Goal: Transaction & Acquisition: Book appointment/travel/reservation

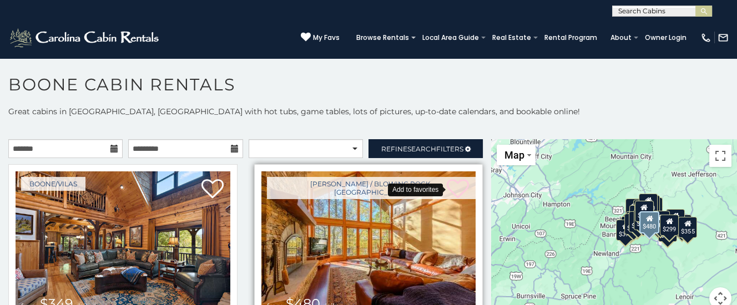
click at [460, 186] on icon at bounding box center [458, 189] width 22 height 22
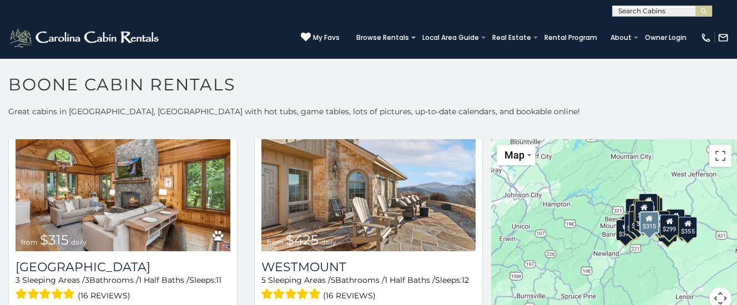
scroll to position [280, 0]
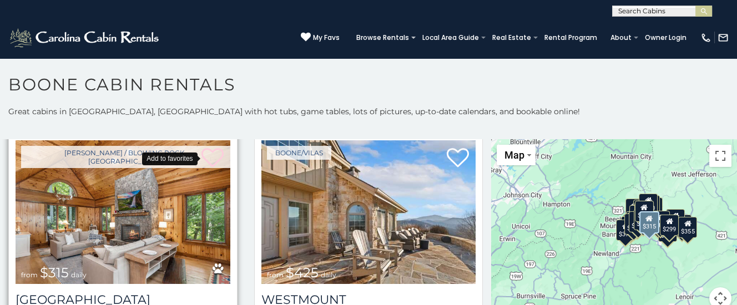
click at [216, 151] on icon at bounding box center [212, 158] width 22 height 22
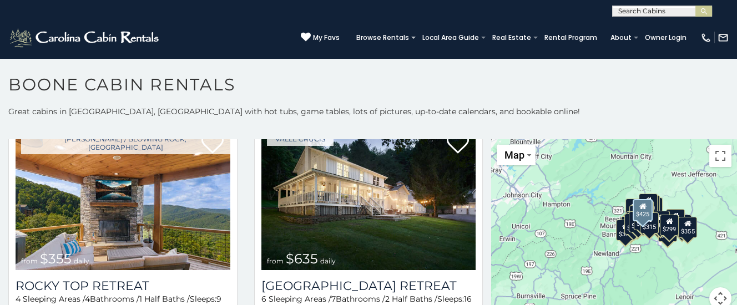
scroll to position [559, 0]
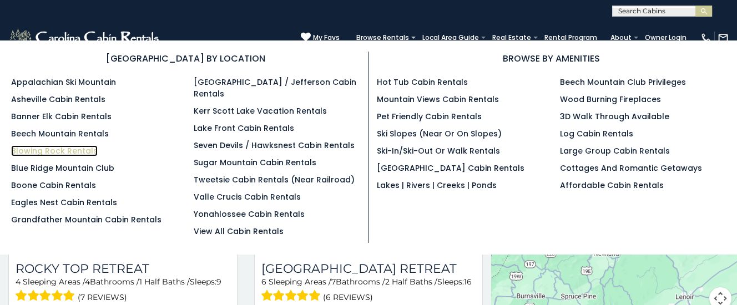
click at [46, 150] on link "Blowing Rock Rentals" at bounding box center [54, 150] width 87 height 11
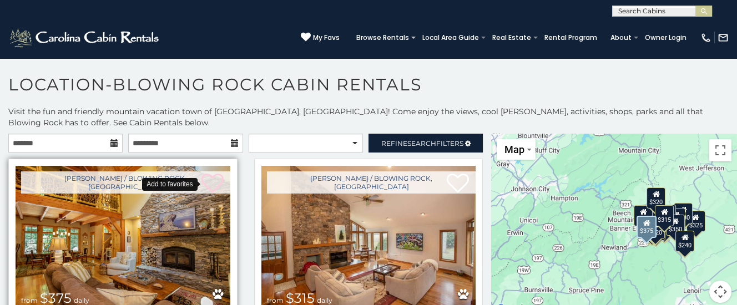
click at [214, 179] on icon at bounding box center [212, 184] width 22 height 22
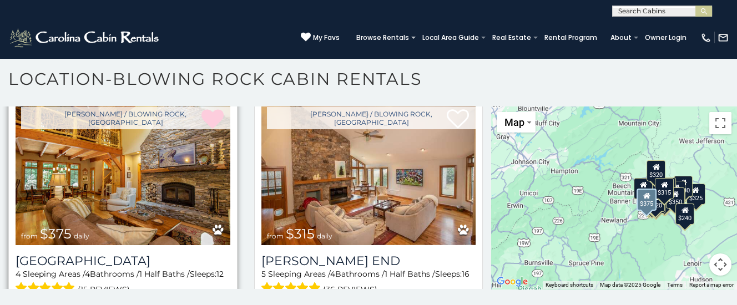
scroll to position [55, 0]
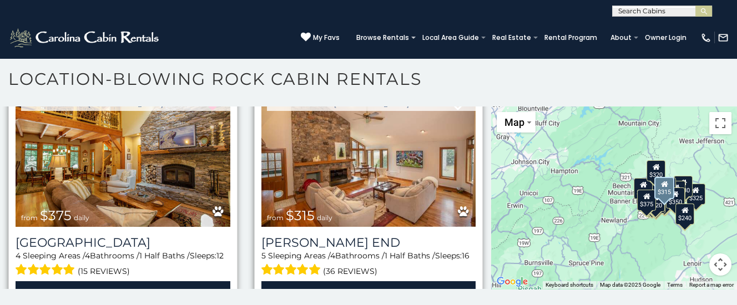
click at [366, 175] on img at bounding box center [368, 155] width 215 height 144
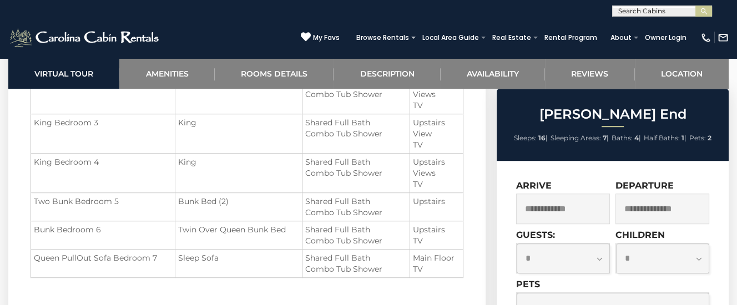
scroll to position [1514, 0]
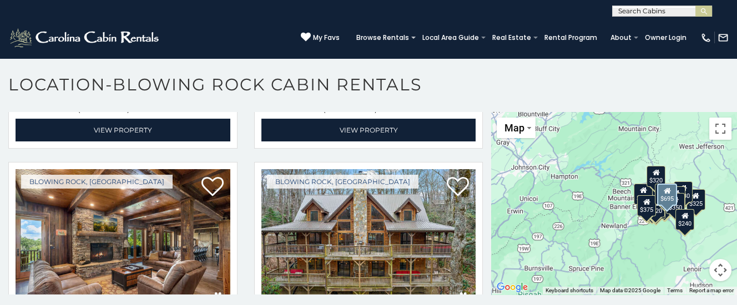
scroll to position [280, 0]
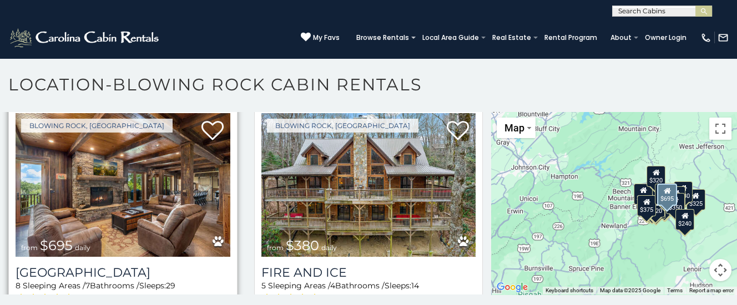
click at [102, 203] on img at bounding box center [123, 185] width 215 height 144
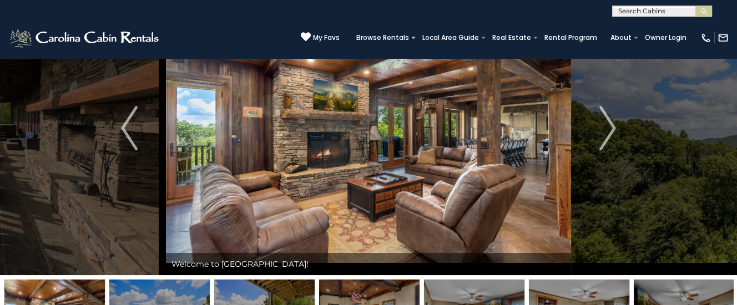
scroll to position [58, 0]
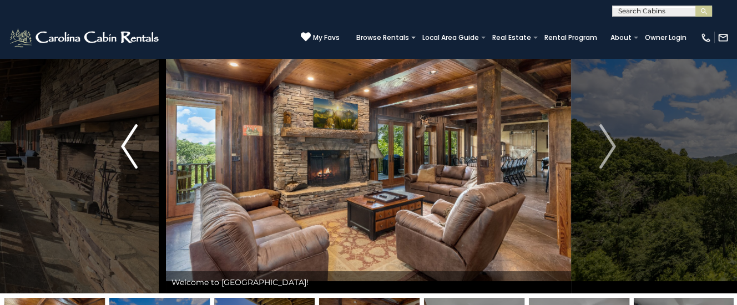
click at [133, 145] on img "Previous" at bounding box center [129, 146] width 17 height 44
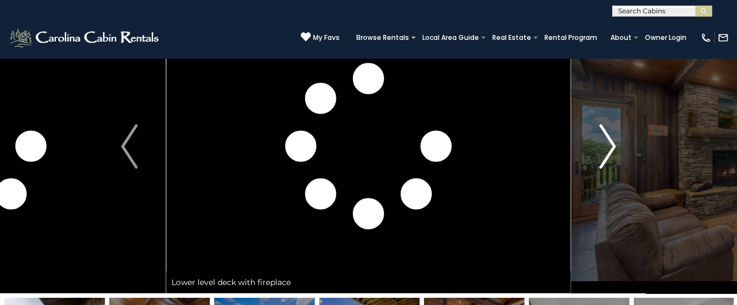
click at [608, 149] on img "Next" at bounding box center [607, 146] width 17 height 44
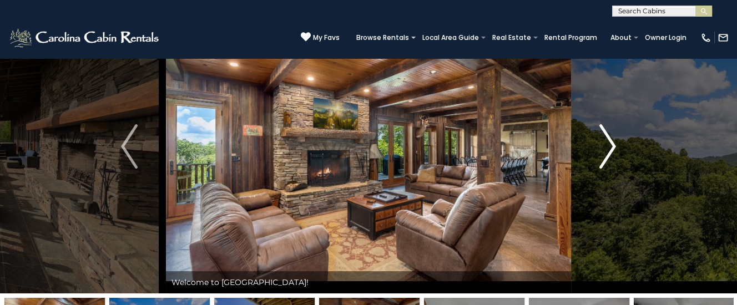
click at [612, 143] on img "Next" at bounding box center [607, 146] width 17 height 44
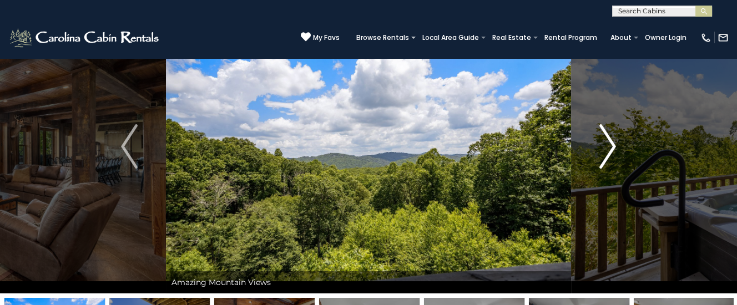
click at [611, 143] on img "Next" at bounding box center [607, 146] width 17 height 44
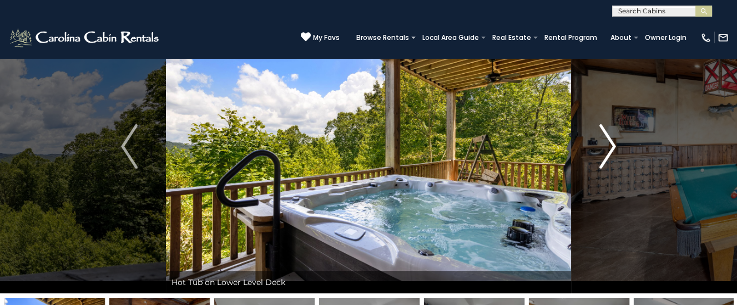
click at [610, 143] on img "Next" at bounding box center [607, 146] width 17 height 44
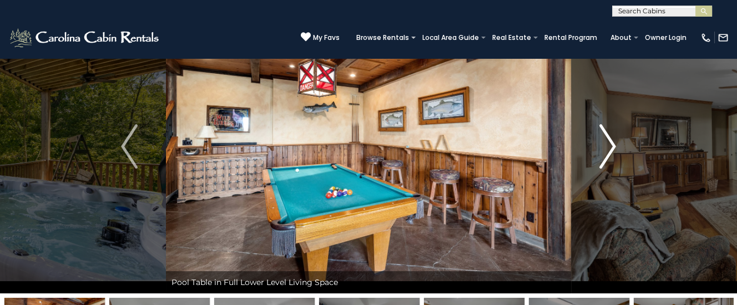
click at [610, 143] on img "Next" at bounding box center [607, 146] width 17 height 44
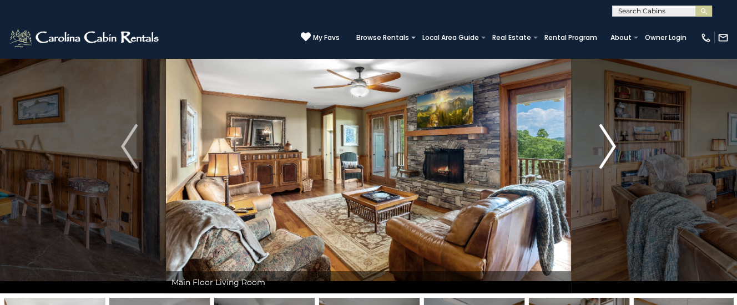
click at [610, 143] on img "Next" at bounding box center [607, 146] width 17 height 44
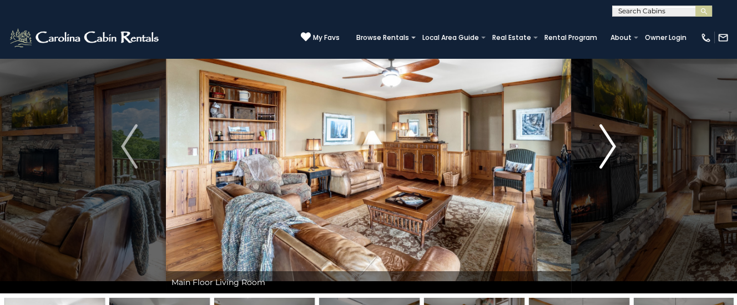
click at [610, 143] on img "Next" at bounding box center [607, 146] width 17 height 44
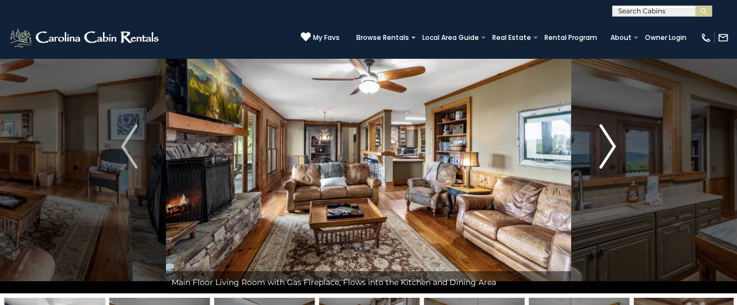
click at [610, 143] on img "Next" at bounding box center [607, 146] width 17 height 44
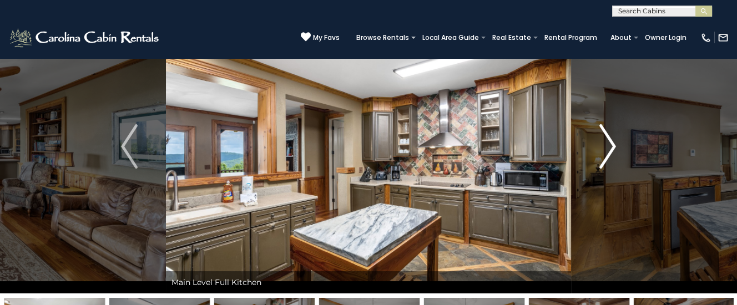
click at [610, 143] on img "Next" at bounding box center [607, 146] width 17 height 44
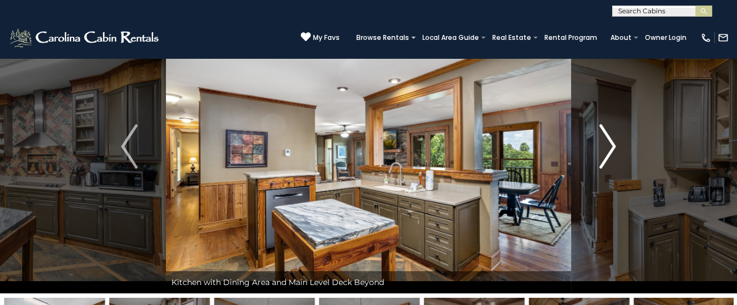
click at [610, 143] on img "Next" at bounding box center [607, 146] width 17 height 44
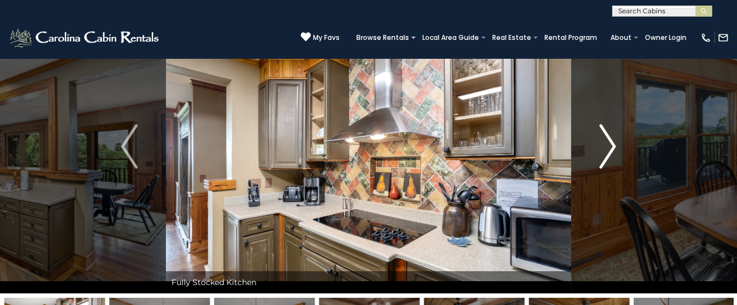
click at [610, 143] on img "Next" at bounding box center [607, 146] width 17 height 44
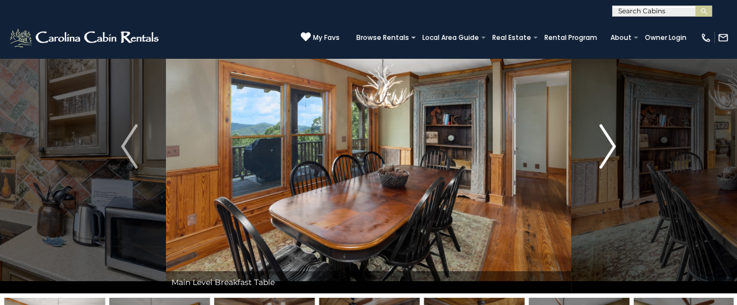
click at [610, 143] on img "Next" at bounding box center [607, 146] width 17 height 44
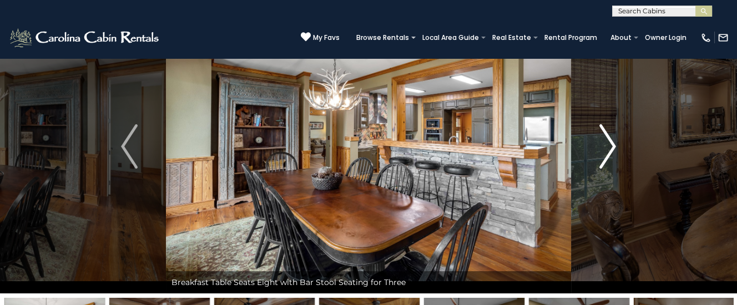
click at [610, 143] on img "Next" at bounding box center [607, 146] width 17 height 44
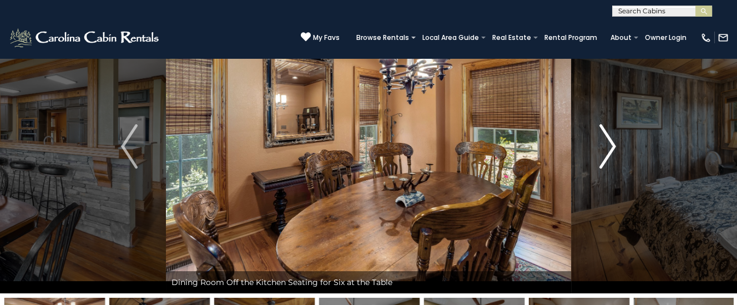
click at [610, 143] on img "Next" at bounding box center [607, 146] width 17 height 44
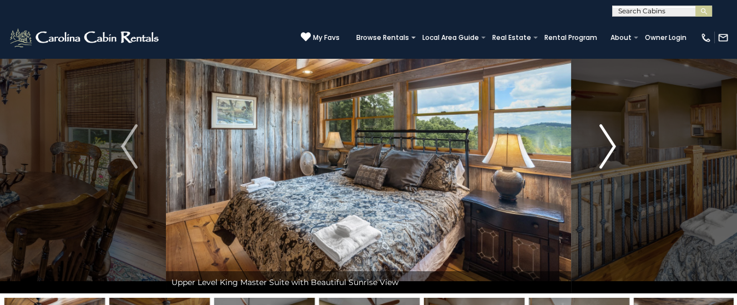
click at [610, 143] on img "Next" at bounding box center [607, 146] width 17 height 44
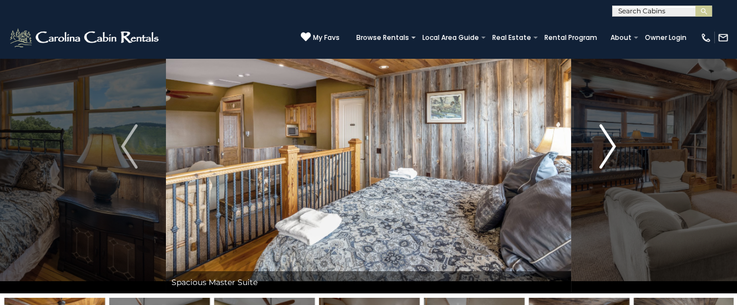
click at [610, 143] on img "Next" at bounding box center [607, 146] width 17 height 44
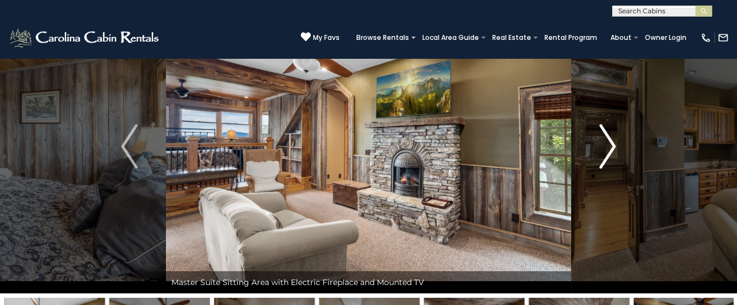
click at [609, 143] on img "Next" at bounding box center [607, 146] width 17 height 44
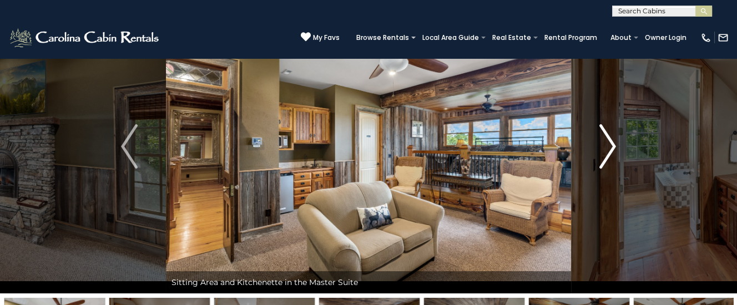
click at [609, 143] on img "Next" at bounding box center [607, 146] width 17 height 44
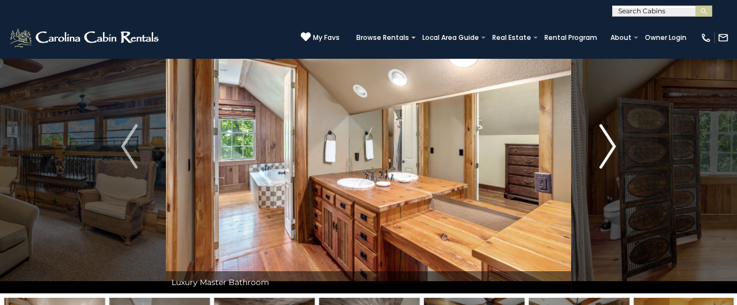
click at [609, 143] on img "Next" at bounding box center [607, 146] width 17 height 44
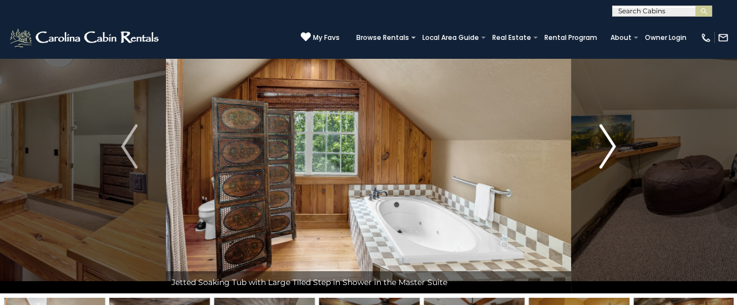
click at [609, 143] on img "Next" at bounding box center [607, 146] width 17 height 44
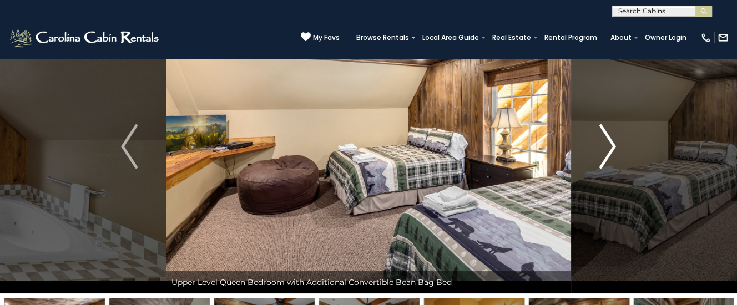
click at [609, 143] on img "Next" at bounding box center [607, 146] width 17 height 44
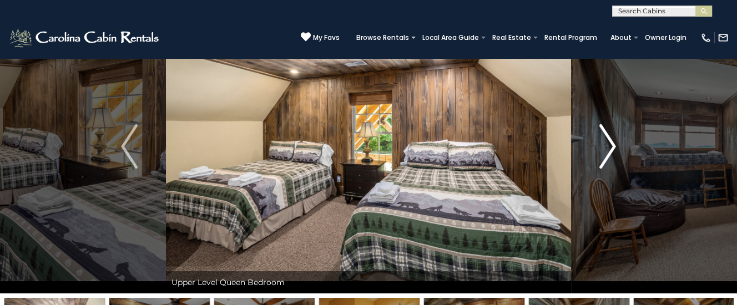
click at [609, 143] on img "Next" at bounding box center [607, 146] width 17 height 44
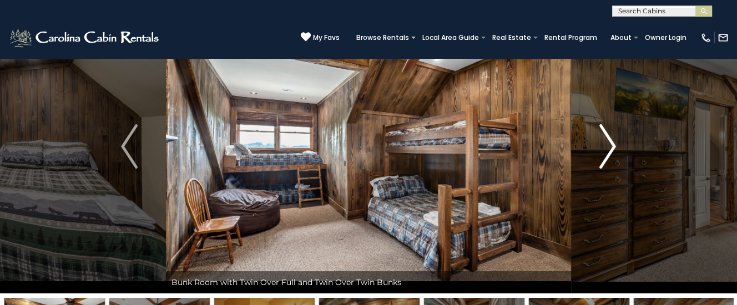
click at [609, 143] on img "Next" at bounding box center [607, 146] width 17 height 44
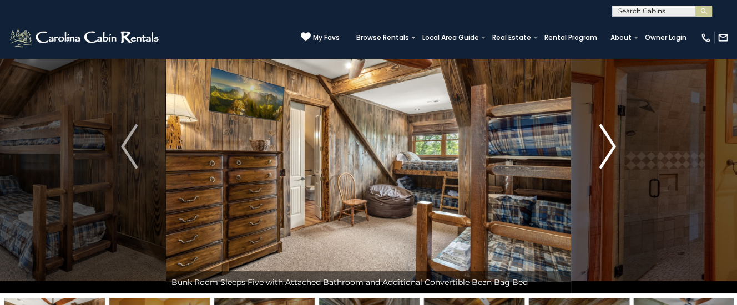
click at [609, 143] on img "Next" at bounding box center [607, 146] width 17 height 44
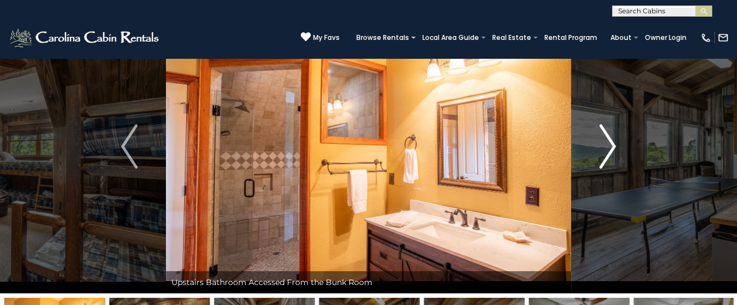
click at [609, 143] on img "Next" at bounding box center [607, 146] width 17 height 44
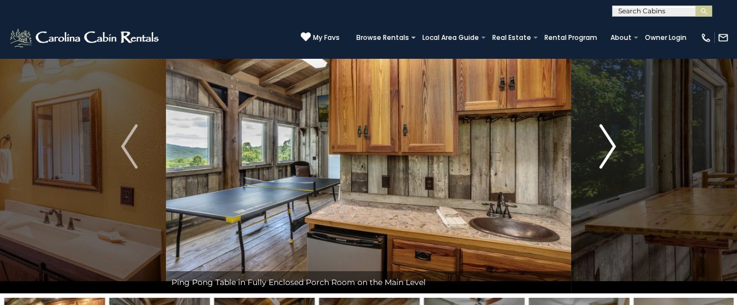
click at [609, 143] on img "Next" at bounding box center [607, 146] width 17 height 44
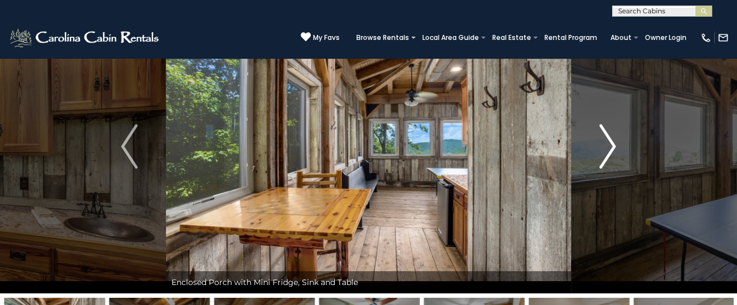
click at [609, 143] on img "Next" at bounding box center [607, 146] width 17 height 44
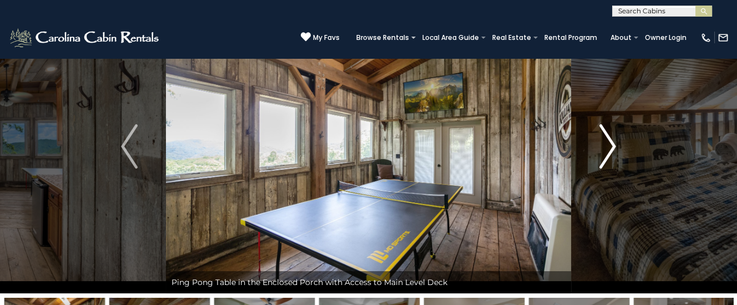
click at [609, 143] on img "Next" at bounding box center [607, 146] width 17 height 44
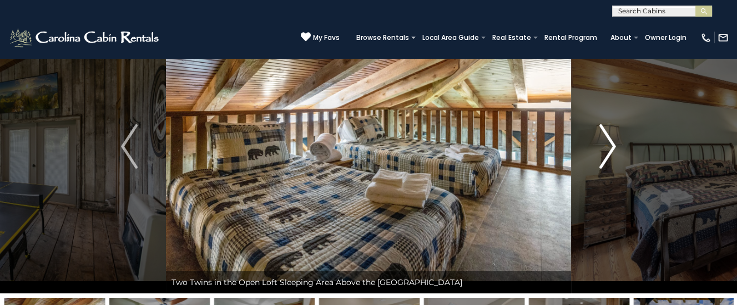
click at [609, 143] on img "Next" at bounding box center [607, 146] width 17 height 44
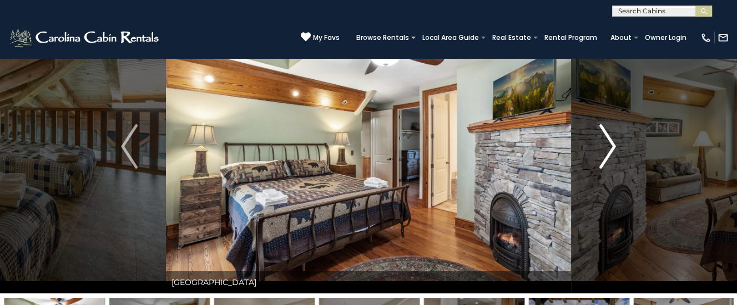
click at [608, 143] on img "Next" at bounding box center [607, 146] width 17 height 44
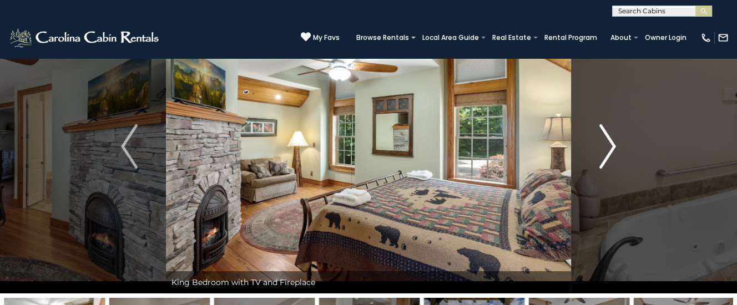
click at [608, 143] on img "Next" at bounding box center [607, 146] width 17 height 44
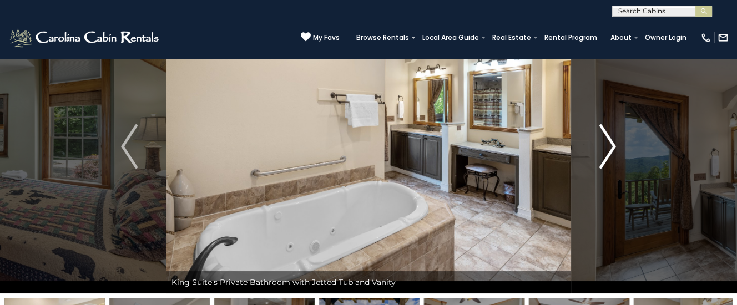
click at [608, 143] on img "Next" at bounding box center [607, 146] width 17 height 44
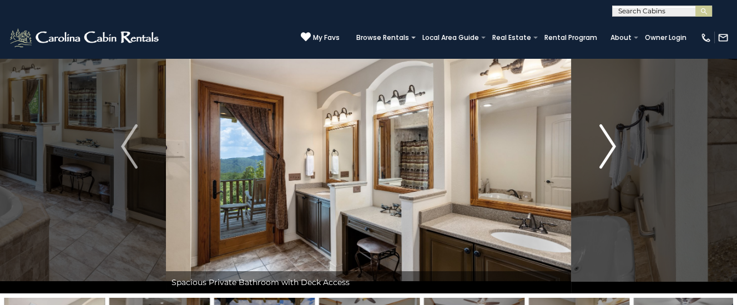
click at [608, 143] on img "Next" at bounding box center [607, 146] width 17 height 44
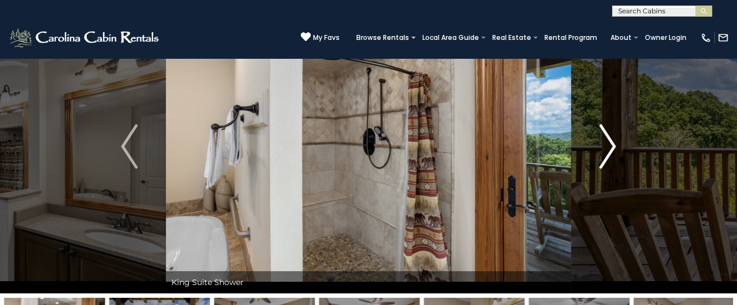
click at [608, 143] on img "Next" at bounding box center [607, 146] width 17 height 44
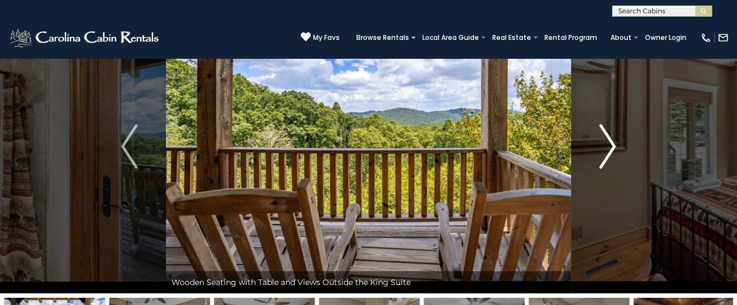
click at [608, 143] on img "Next" at bounding box center [607, 146] width 17 height 44
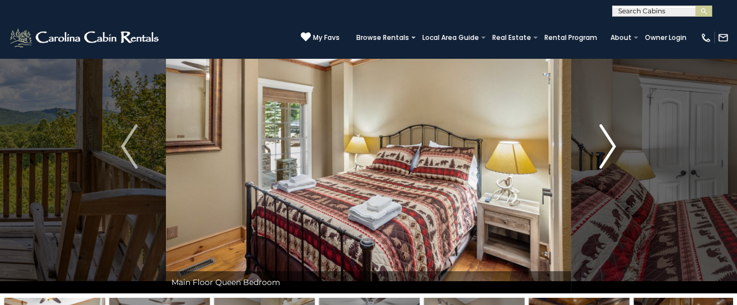
click at [608, 143] on img "Next" at bounding box center [607, 146] width 17 height 44
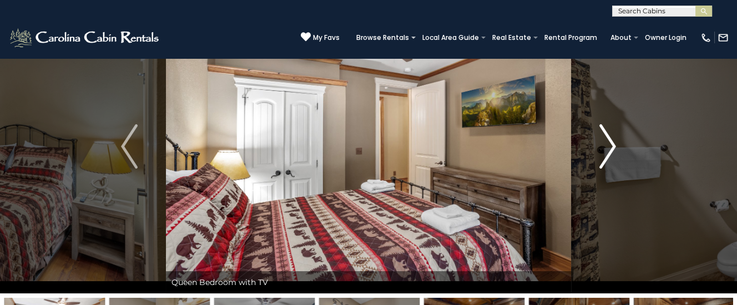
click at [608, 143] on img "Next" at bounding box center [607, 146] width 17 height 44
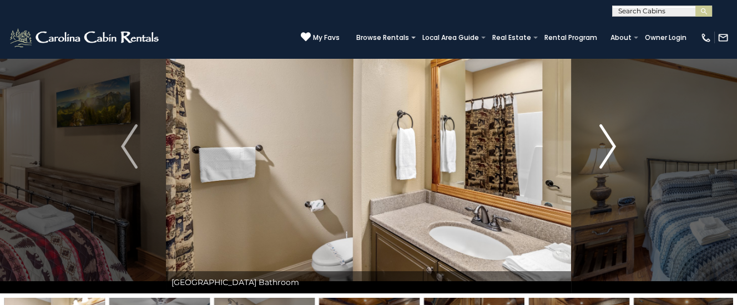
click at [608, 143] on img "Next" at bounding box center [607, 146] width 17 height 44
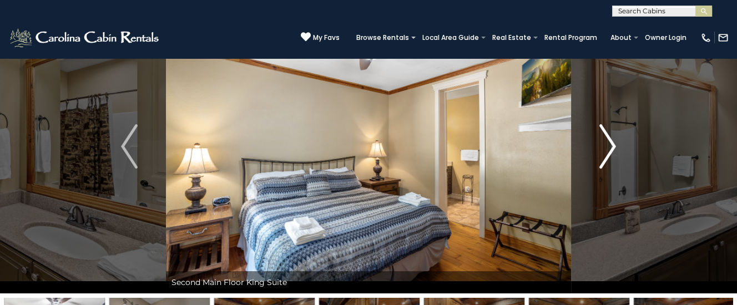
click at [608, 143] on img "Next" at bounding box center [607, 146] width 17 height 44
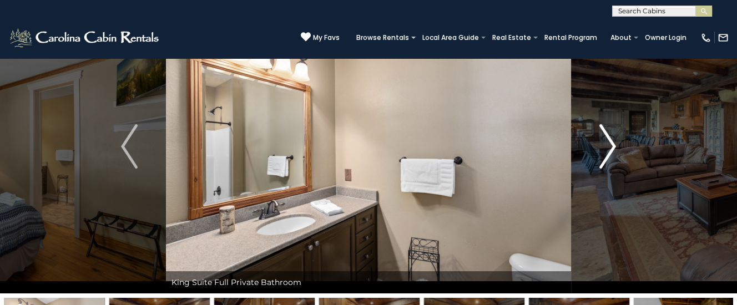
click at [608, 143] on img "Next" at bounding box center [607, 146] width 17 height 44
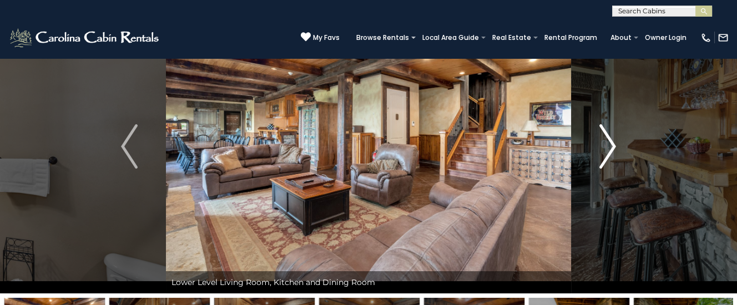
click at [608, 143] on img "Next" at bounding box center [607, 146] width 17 height 44
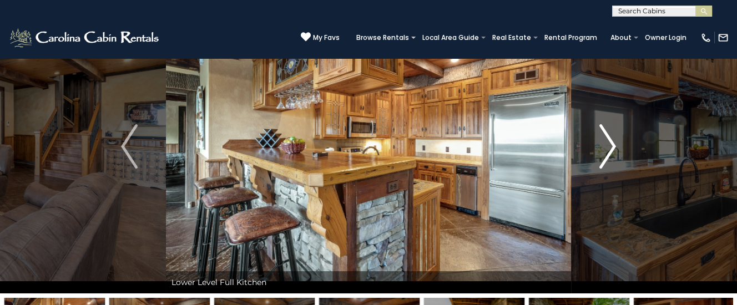
click at [608, 143] on img "Next" at bounding box center [607, 146] width 17 height 44
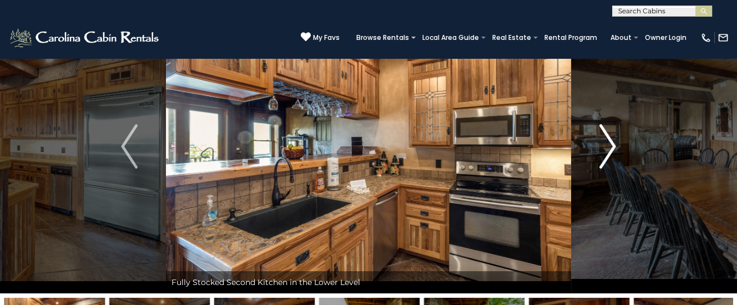
click at [608, 143] on img "Next" at bounding box center [607, 146] width 17 height 44
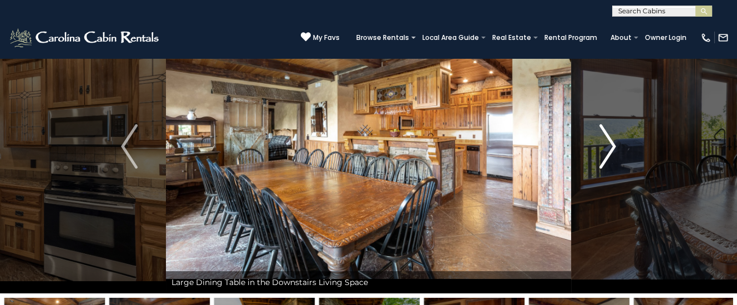
click at [606, 143] on img "Next" at bounding box center [607, 146] width 17 height 44
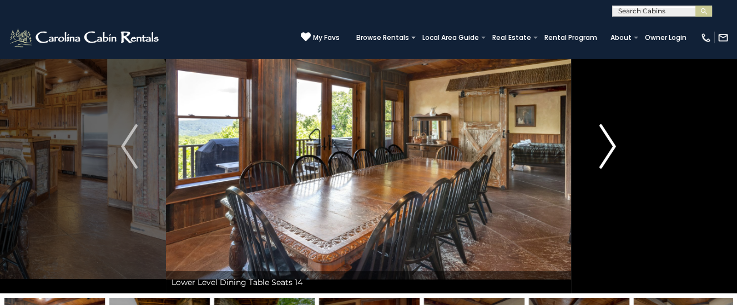
click at [606, 143] on img "Next" at bounding box center [607, 146] width 17 height 44
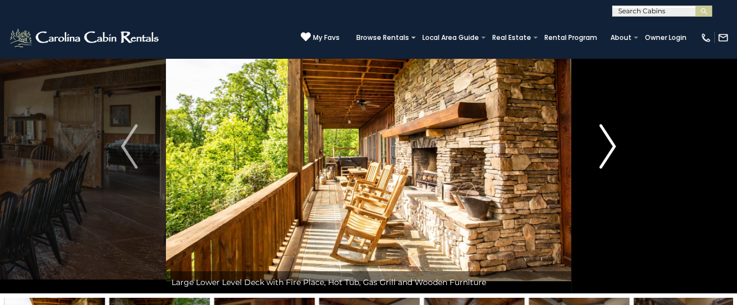
click at [606, 143] on img "Next" at bounding box center [607, 146] width 17 height 44
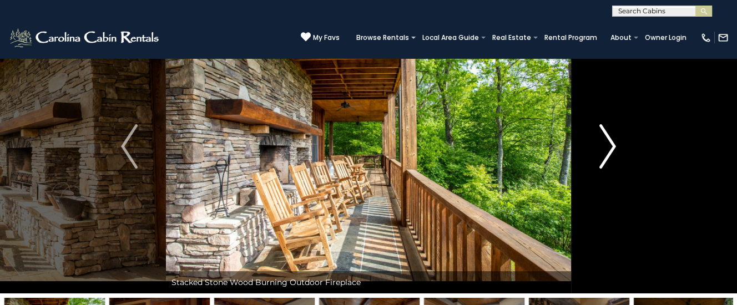
click at [606, 143] on img "Next" at bounding box center [607, 146] width 17 height 44
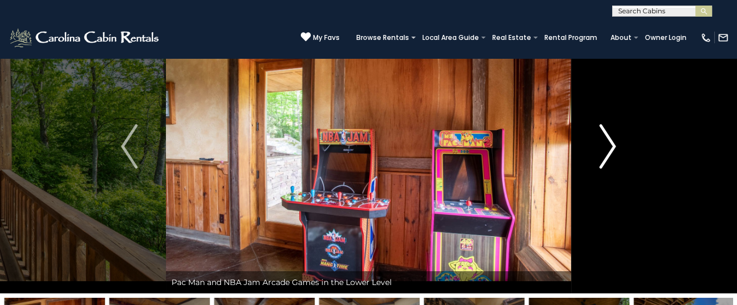
click at [606, 143] on img "Next" at bounding box center [607, 146] width 17 height 44
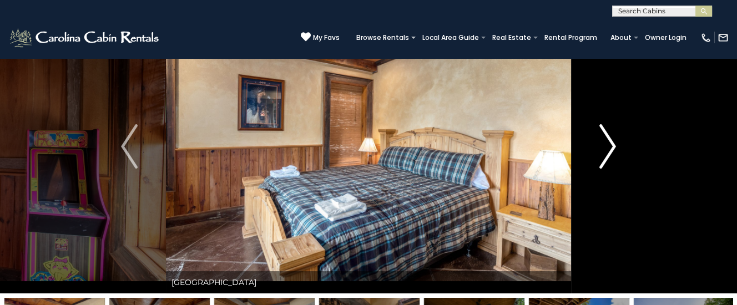
click at [606, 143] on img "Next" at bounding box center [607, 146] width 17 height 44
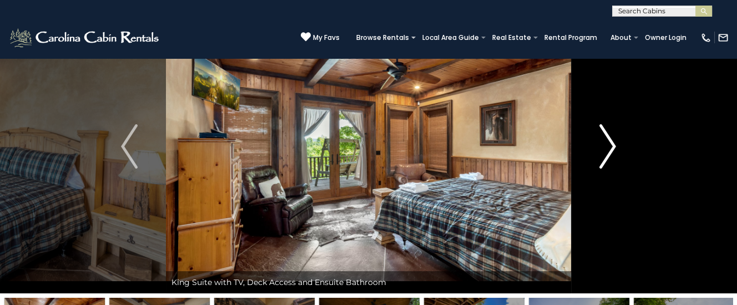
click at [606, 143] on img "Next" at bounding box center [607, 146] width 17 height 44
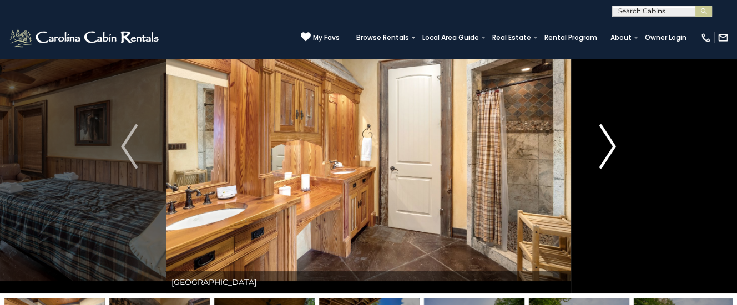
click at [606, 143] on img "Next" at bounding box center [607, 146] width 17 height 44
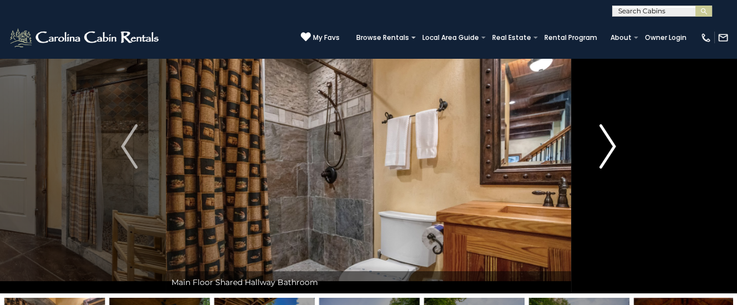
click at [606, 143] on img "Next" at bounding box center [607, 146] width 17 height 44
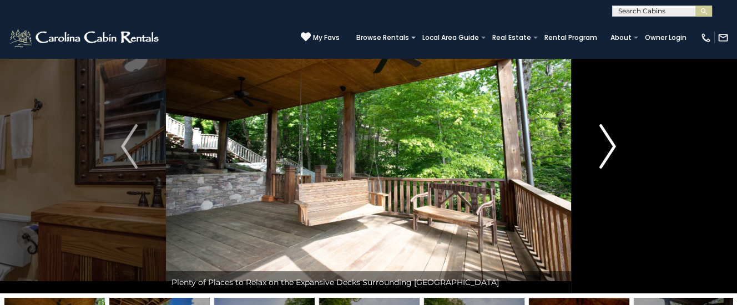
click at [606, 143] on img "Next" at bounding box center [607, 146] width 17 height 44
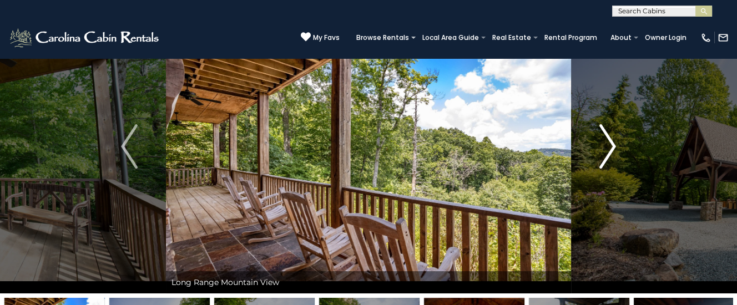
click at [606, 143] on img "Next" at bounding box center [607, 146] width 17 height 44
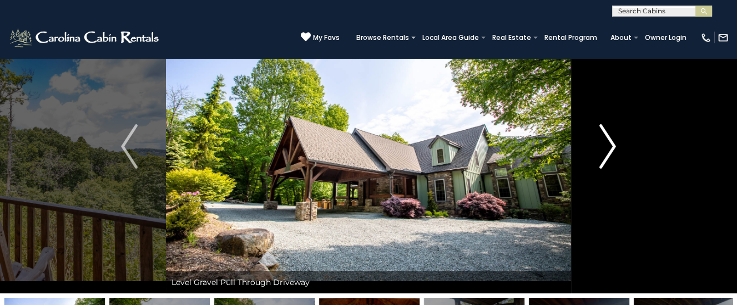
click at [606, 143] on img "Next" at bounding box center [607, 146] width 17 height 44
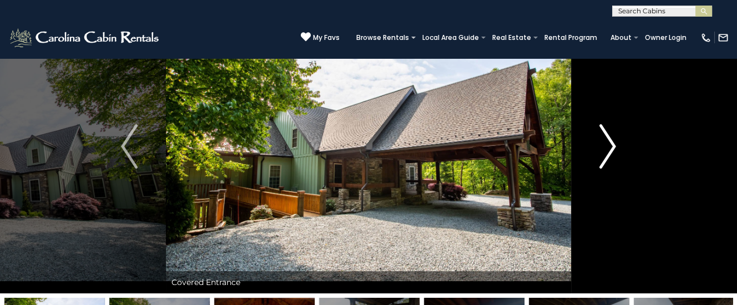
click at [606, 143] on img "Next" at bounding box center [607, 146] width 17 height 44
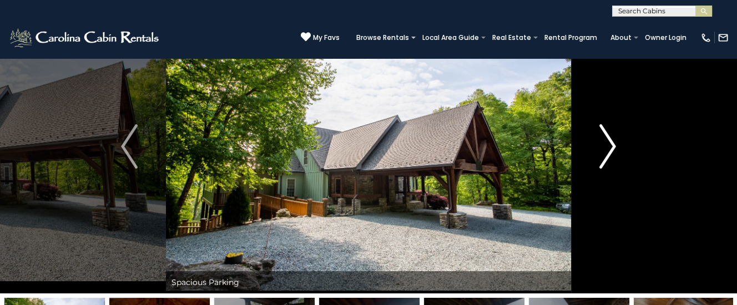
click at [606, 143] on img "Next" at bounding box center [607, 146] width 17 height 44
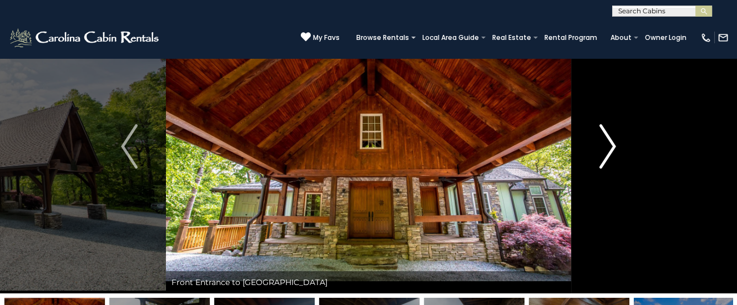
click at [606, 143] on img "Next" at bounding box center [607, 146] width 17 height 44
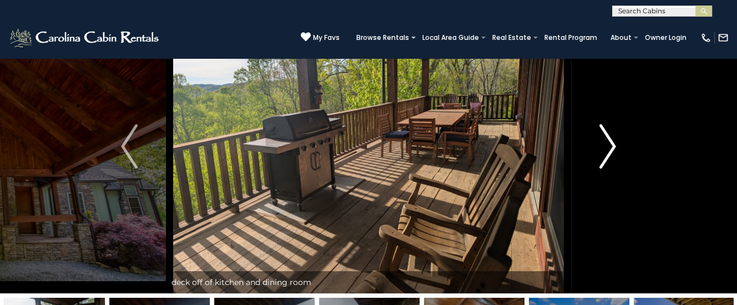
click at [606, 143] on img "Next" at bounding box center [607, 146] width 17 height 44
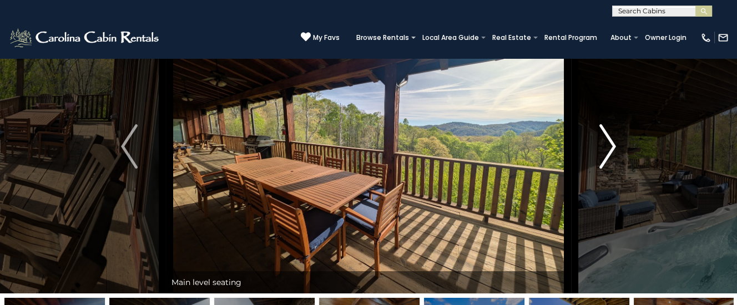
click at [606, 143] on img "Next" at bounding box center [607, 146] width 17 height 44
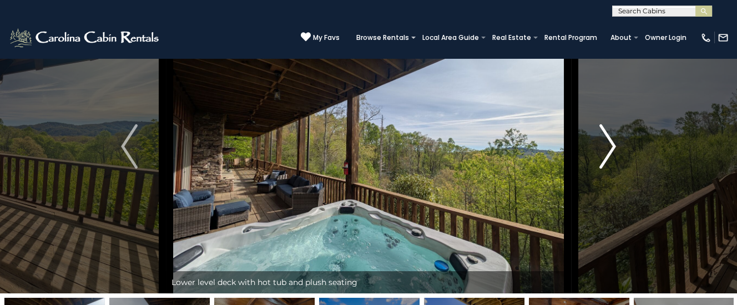
click at [606, 143] on img "Next" at bounding box center [607, 146] width 17 height 44
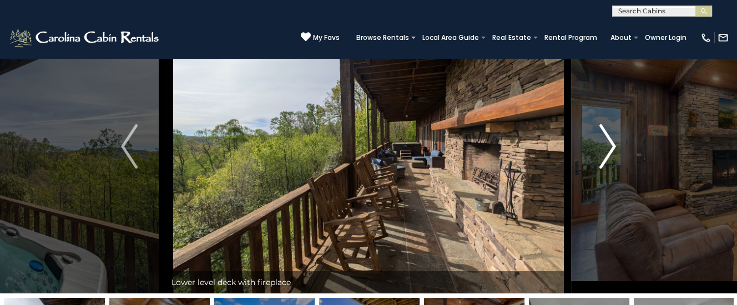
click at [606, 143] on img "Next" at bounding box center [607, 146] width 17 height 44
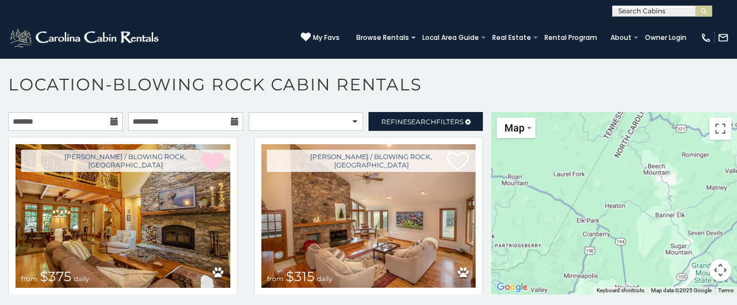
scroll to position [280, 0]
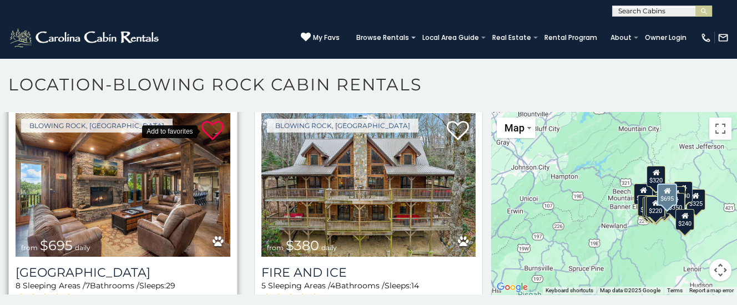
click at [214, 128] on icon at bounding box center [212, 131] width 22 height 22
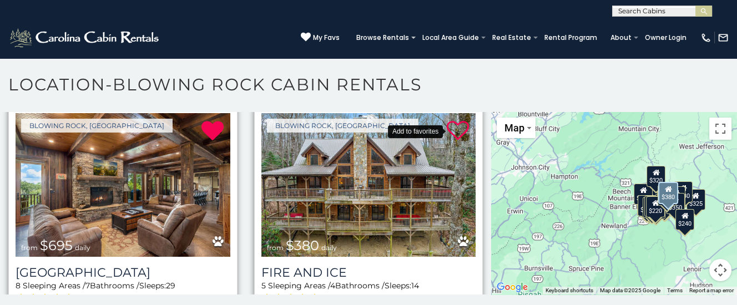
click at [456, 129] on icon at bounding box center [458, 131] width 22 height 22
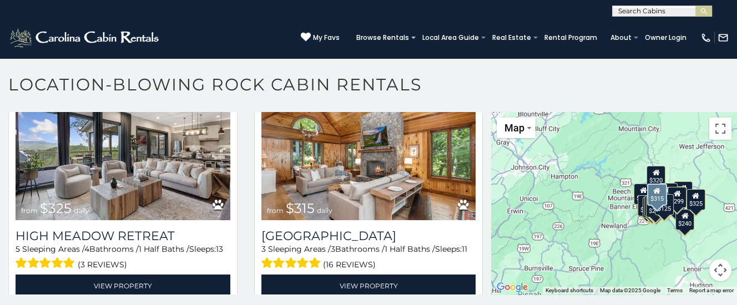
scroll to position [1006, 0]
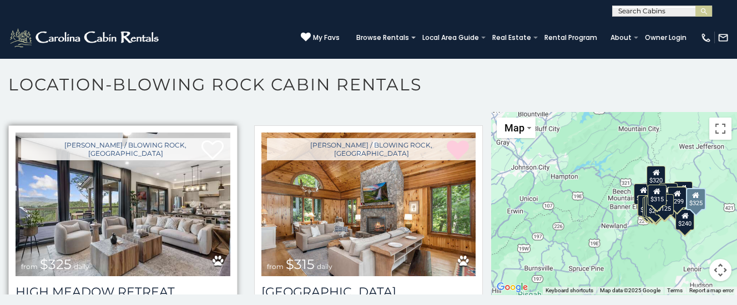
click at [138, 191] on img at bounding box center [123, 205] width 215 height 144
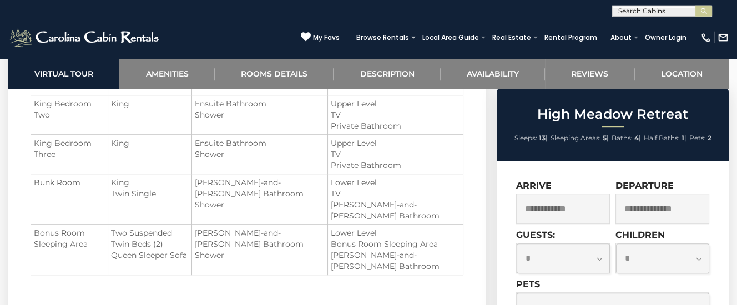
scroll to position [1398, 0]
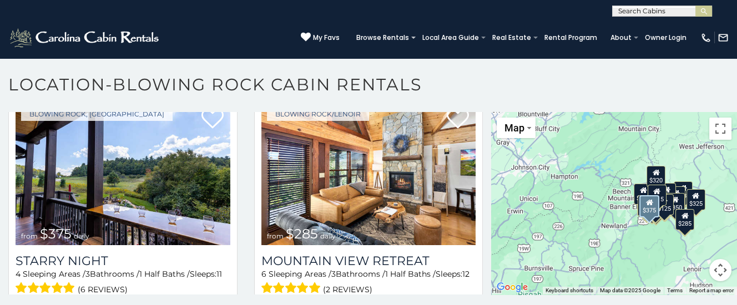
scroll to position [1342, 0]
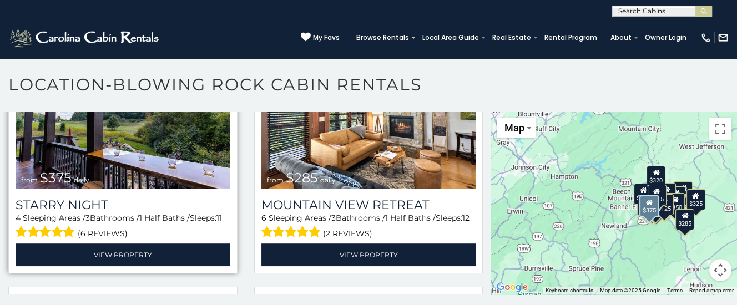
click at [113, 146] on img at bounding box center [123, 117] width 215 height 144
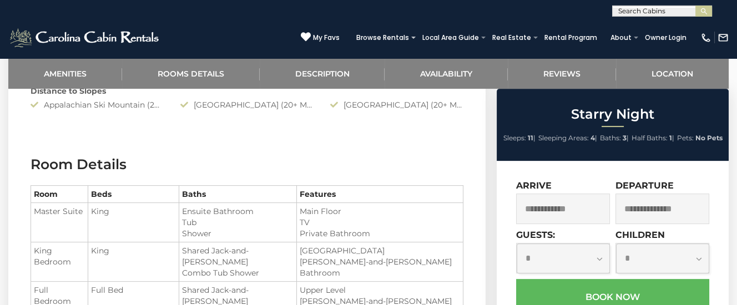
scroll to position [757, 0]
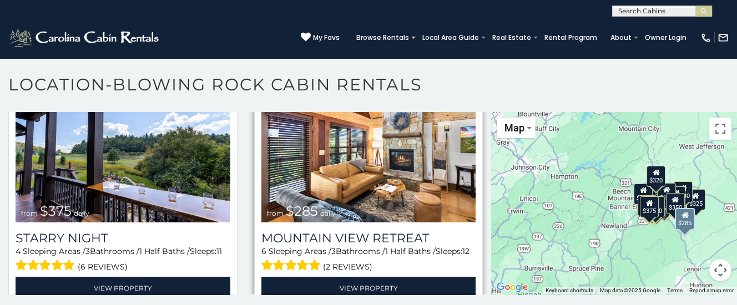
scroll to position [1286, 0]
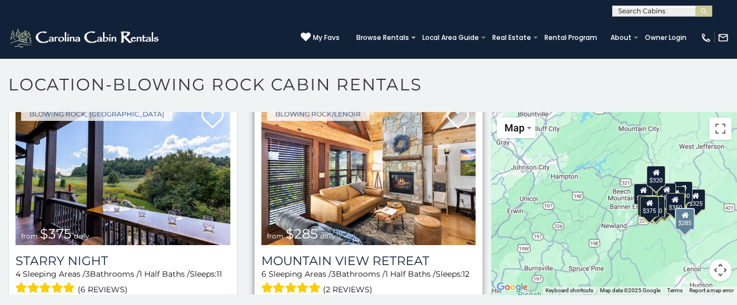
click at [378, 168] on img at bounding box center [368, 174] width 215 height 144
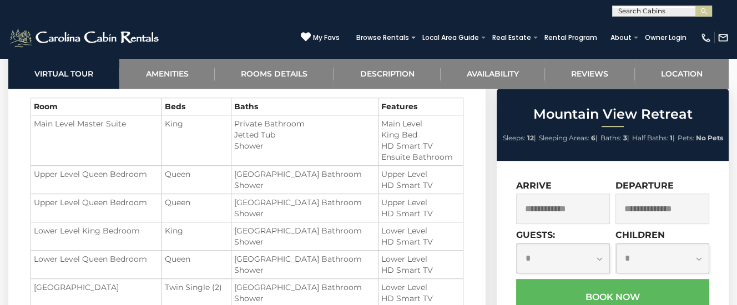
scroll to position [1340, 0]
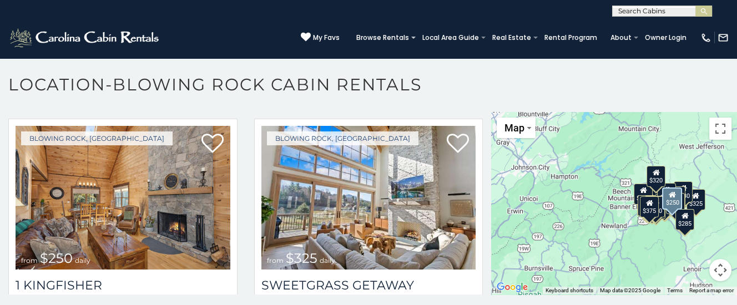
scroll to position [1509, 0]
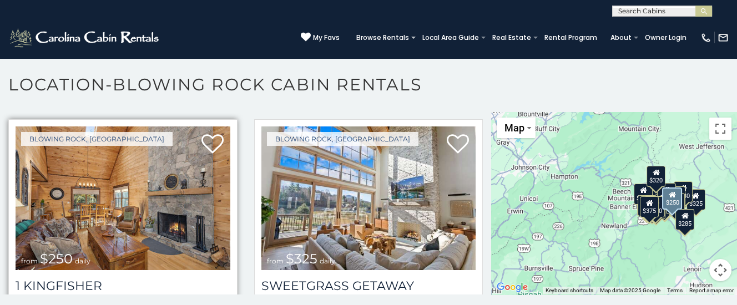
click at [155, 191] on img at bounding box center [123, 198] width 215 height 144
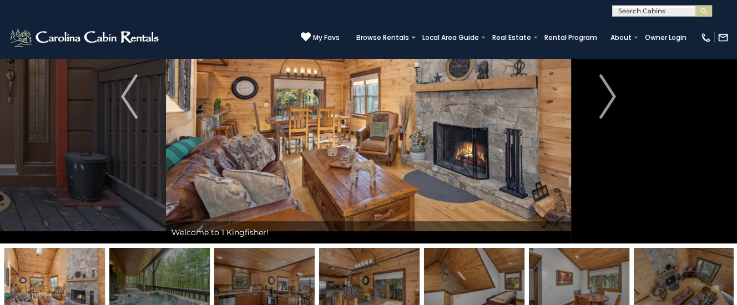
scroll to position [58, 0]
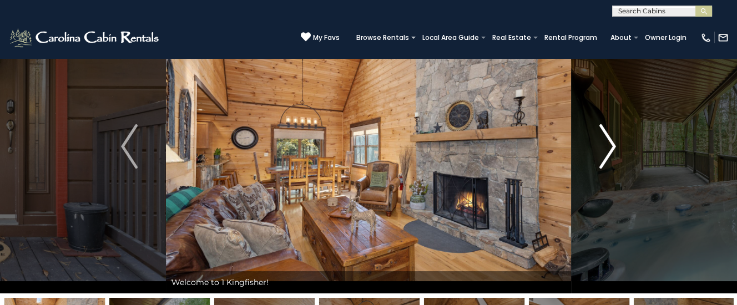
click at [610, 143] on img "Next" at bounding box center [607, 146] width 17 height 44
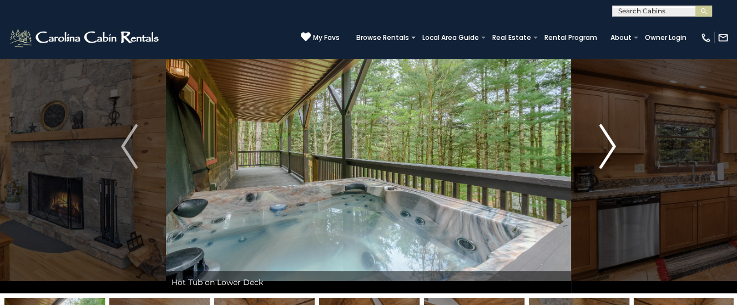
click at [610, 144] on img "Next" at bounding box center [607, 146] width 17 height 44
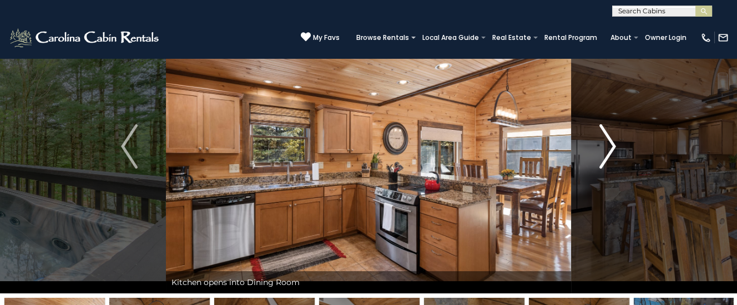
click at [603, 146] on img "Next" at bounding box center [607, 146] width 17 height 44
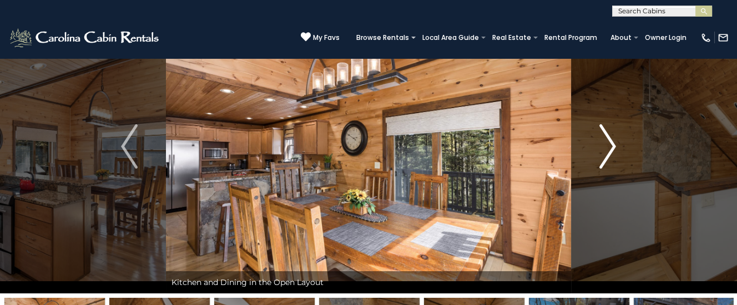
click at [603, 146] on img "Next" at bounding box center [607, 146] width 17 height 44
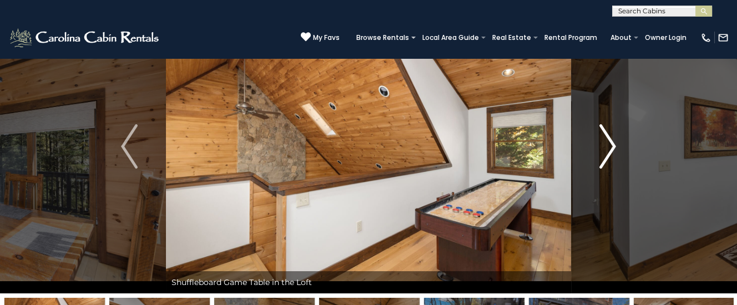
click at [603, 146] on img "Next" at bounding box center [607, 146] width 17 height 44
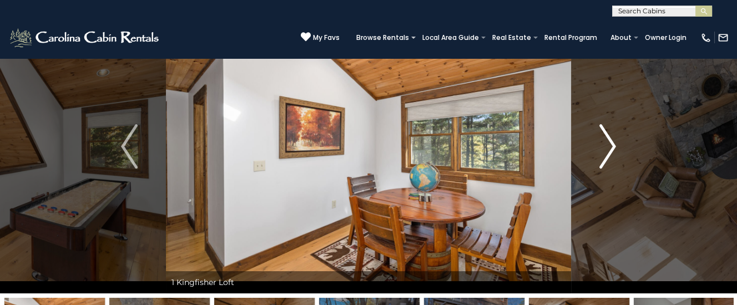
click at [604, 146] on img "Next" at bounding box center [607, 146] width 17 height 44
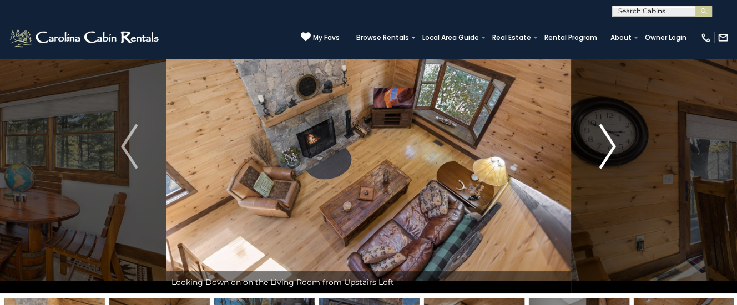
click at [604, 146] on img "Next" at bounding box center [607, 146] width 17 height 44
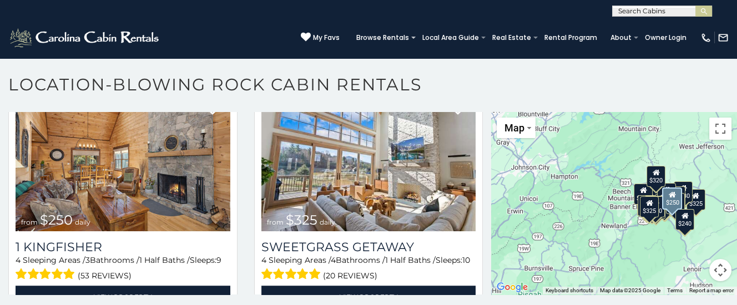
scroll to position [1565, 0]
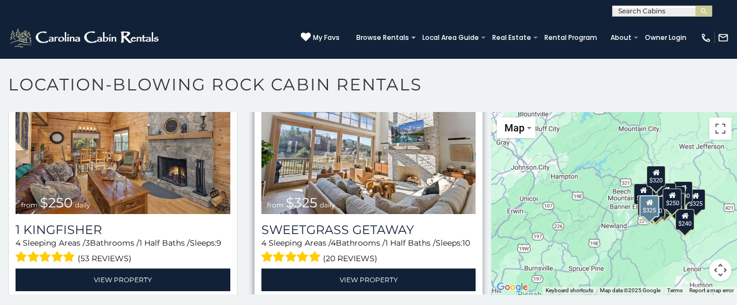
click at [384, 143] on img at bounding box center [368, 142] width 215 height 144
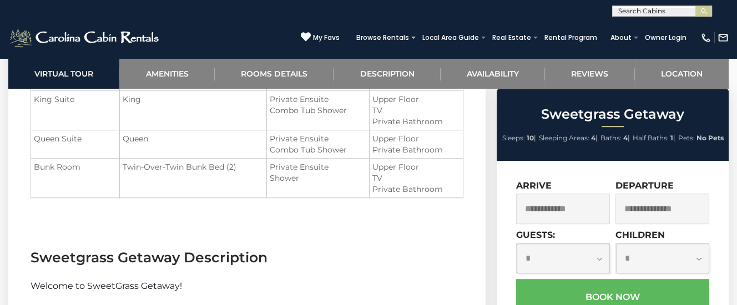
scroll to position [1340, 0]
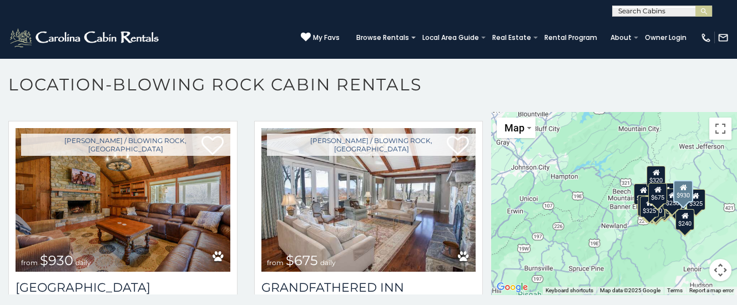
scroll to position [1733, 0]
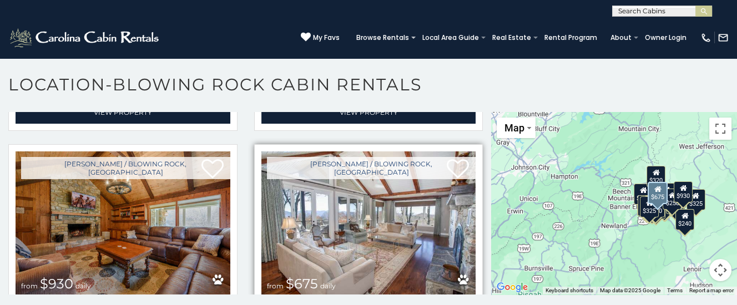
click at [342, 201] on img at bounding box center [368, 223] width 215 height 144
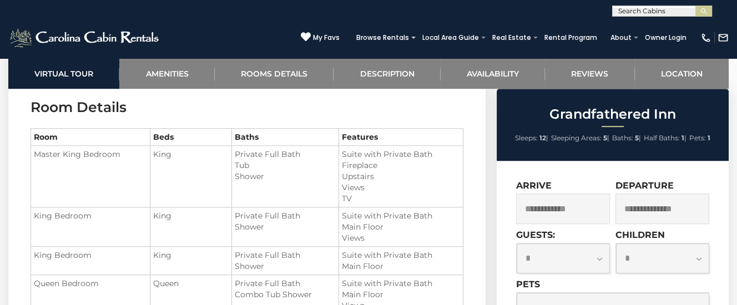
scroll to position [1281, 0]
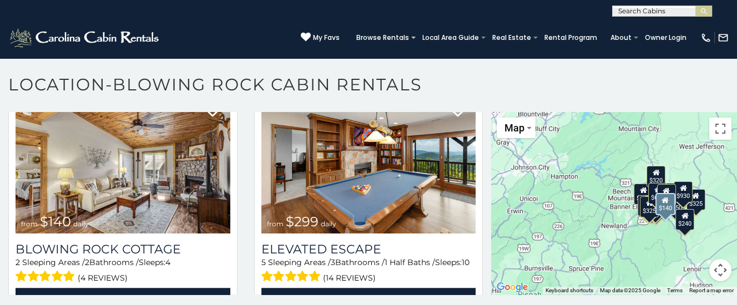
scroll to position [2012, 0]
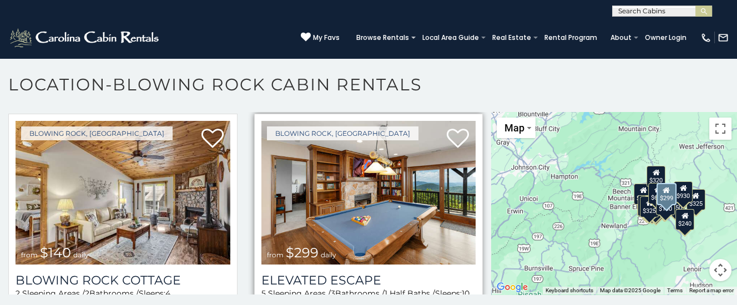
click at [379, 186] on img at bounding box center [368, 193] width 215 height 144
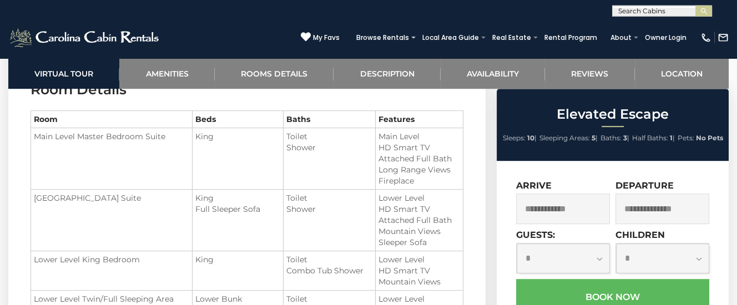
scroll to position [1398, 0]
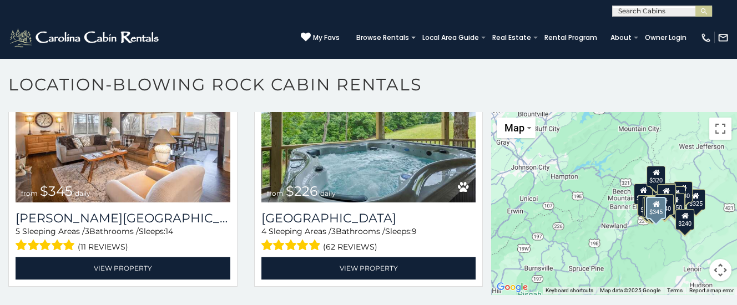
scroll to position [2516, 0]
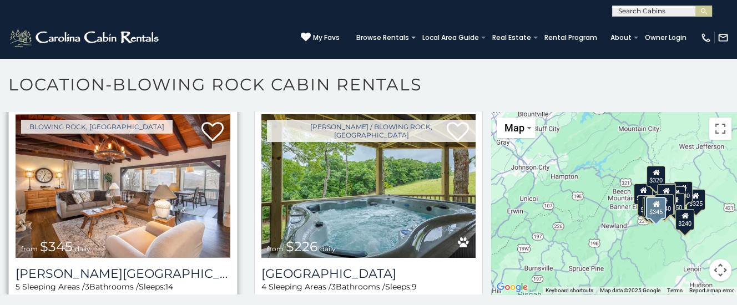
click at [121, 174] on img at bounding box center [123, 186] width 215 height 144
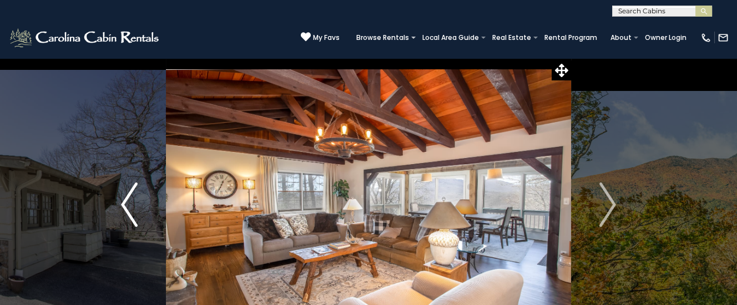
click at [138, 201] on button "Previous" at bounding box center [129, 205] width 73 height 294
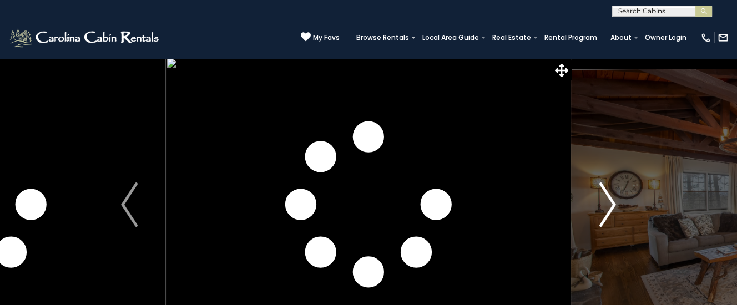
click at [611, 204] on img "Next" at bounding box center [607, 204] width 17 height 44
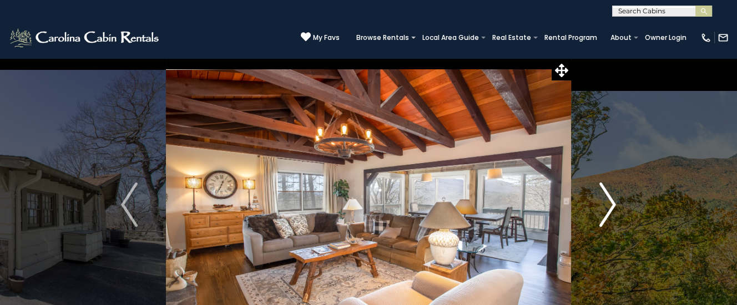
click at [610, 204] on img "Next" at bounding box center [607, 204] width 17 height 44
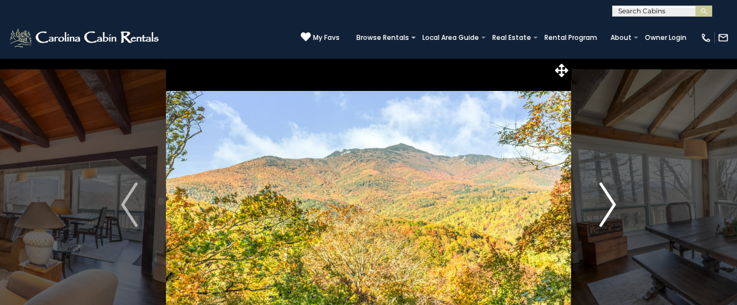
click at [607, 203] on img "Next" at bounding box center [607, 204] width 17 height 44
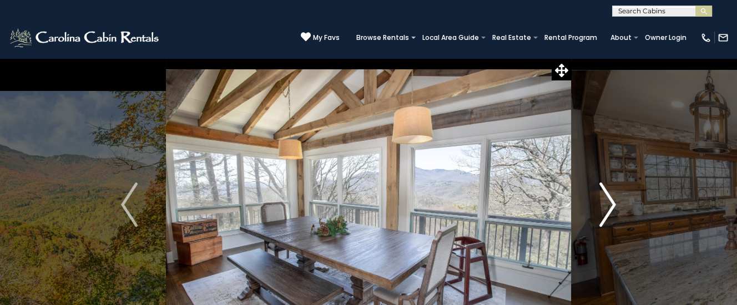
click at [607, 203] on img "Next" at bounding box center [607, 204] width 17 height 44
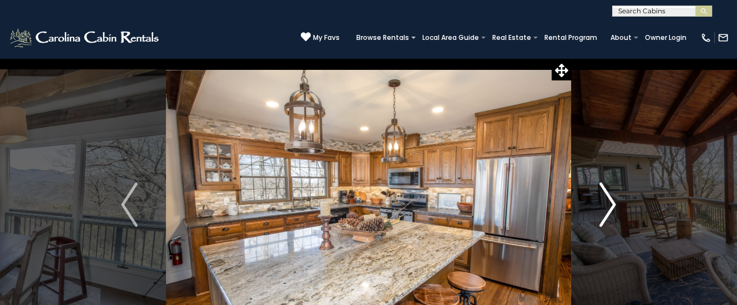
click at [607, 203] on img "Next" at bounding box center [607, 204] width 17 height 44
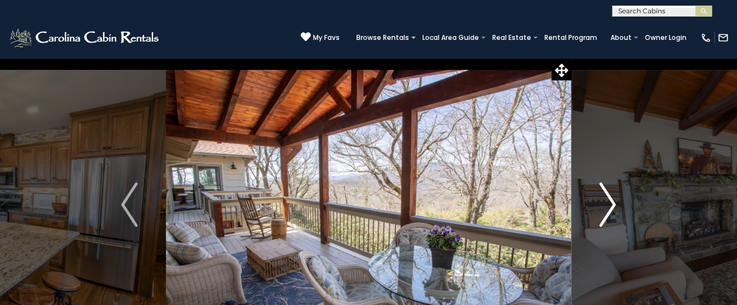
click at [607, 203] on img "Next" at bounding box center [607, 204] width 17 height 44
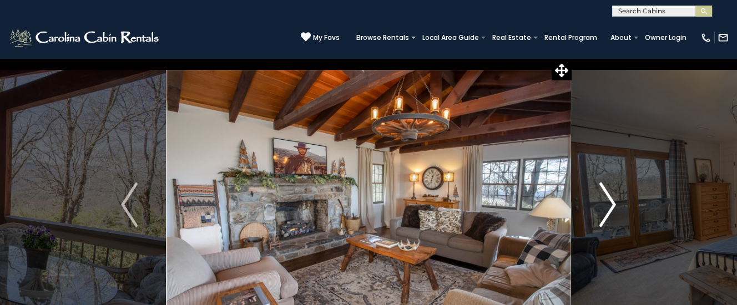
click at [608, 203] on img "Next" at bounding box center [607, 204] width 17 height 44
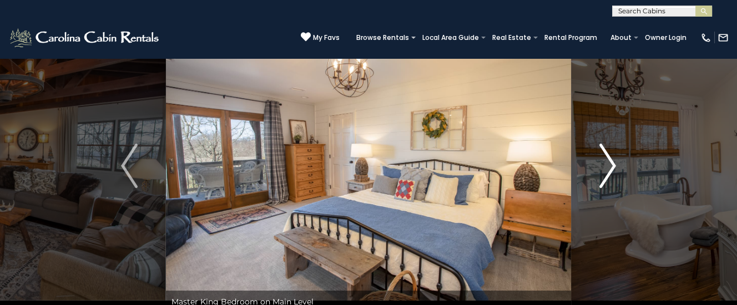
scroll to position [58, 0]
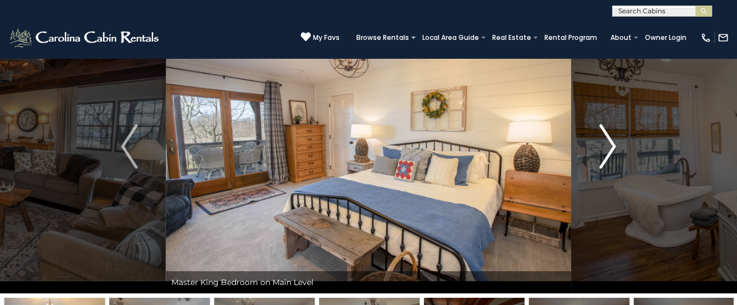
click at [607, 147] on img "Next" at bounding box center [607, 146] width 17 height 44
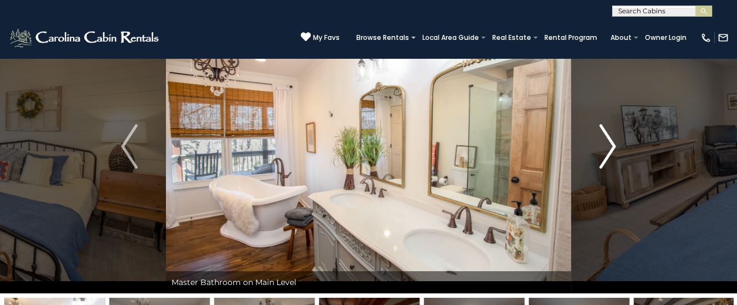
click at [607, 147] on img "Next" at bounding box center [607, 146] width 17 height 44
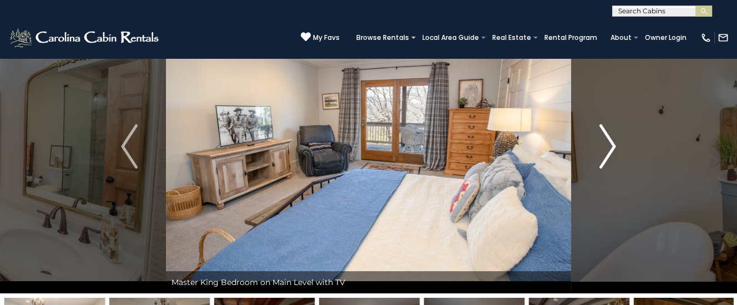
click at [607, 147] on img "Next" at bounding box center [607, 146] width 17 height 44
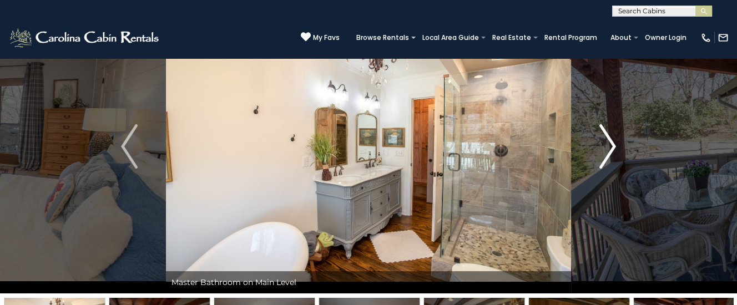
click at [605, 148] on img "Next" at bounding box center [607, 146] width 17 height 44
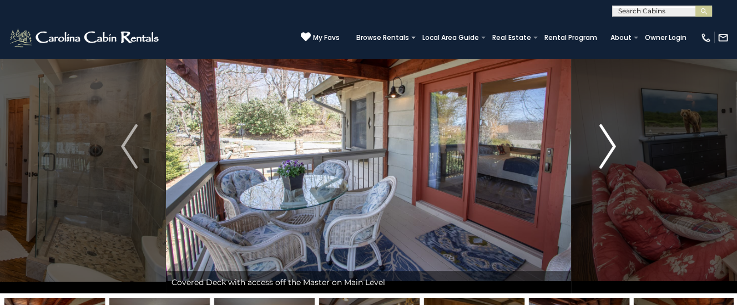
click at [603, 149] on img "Next" at bounding box center [607, 146] width 17 height 44
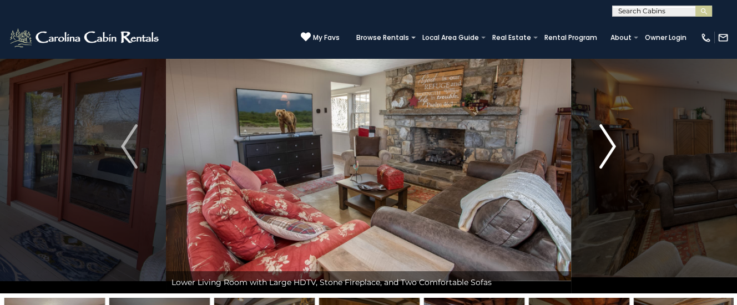
click at [603, 149] on img "Next" at bounding box center [607, 146] width 17 height 44
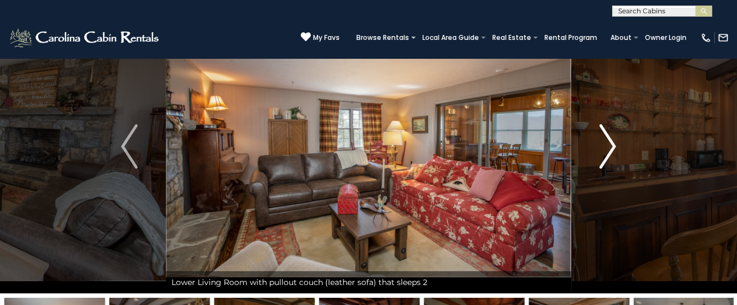
click at [603, 149] on img "Next" at bounding box center [607, 146] width 17 height 44
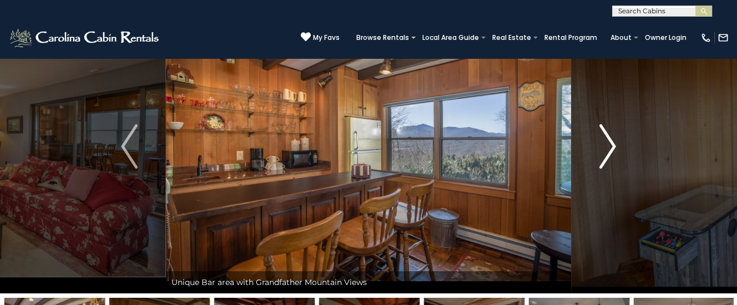
click at [608, 149] on img "Next" at bounding box center [607, 146] width 17 height 44
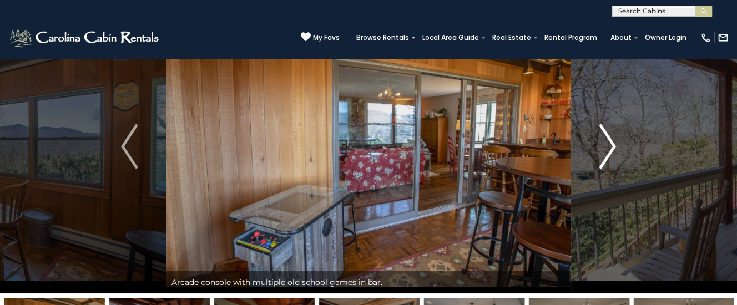
click at [608, 149] on img "Next" at bounding box center [607, 146] width 17 height 44
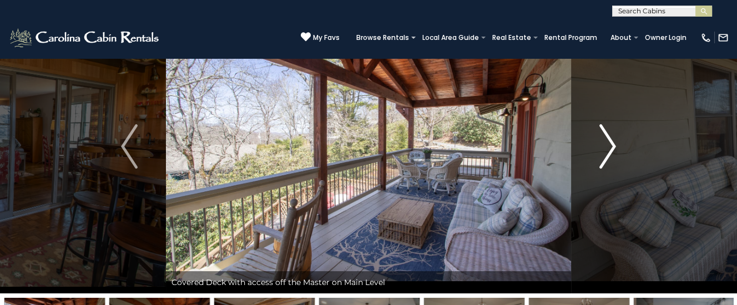
click at [608, 149] on img "Next" at bounding box center [607, 146] width 17 height 44
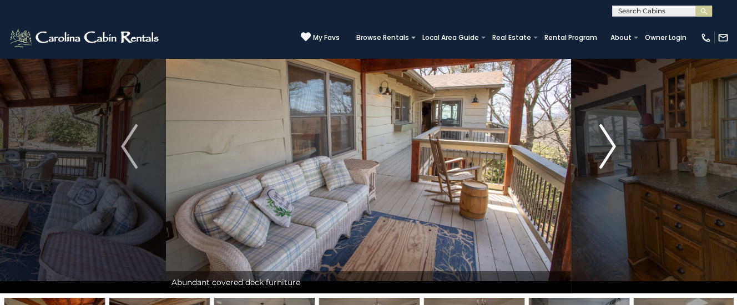
click at [608, 149] on img "Next" at bounding box center [607, 146] width 17 height 44
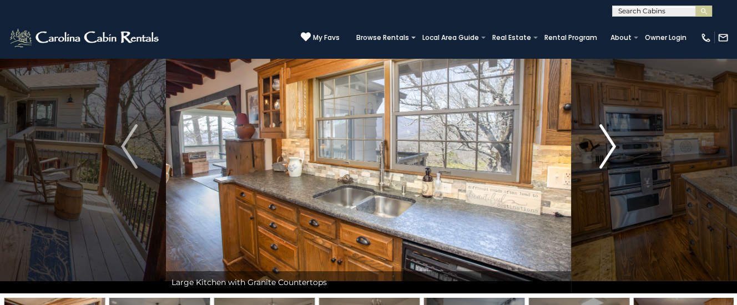
click at [608, 149] on img "Next" at bounding box center [607, 146] width 17 height 44
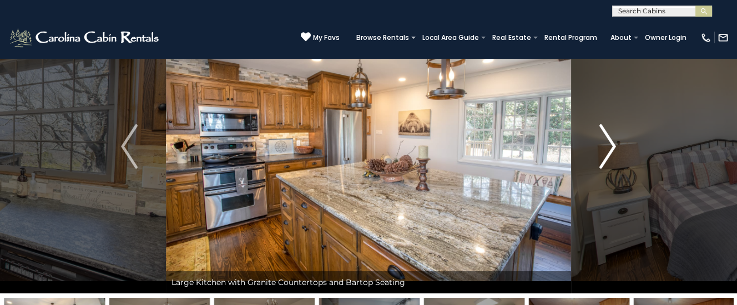
click at [608, 149] on img "Next" at bounding box center [607, 146] width 17 height 44
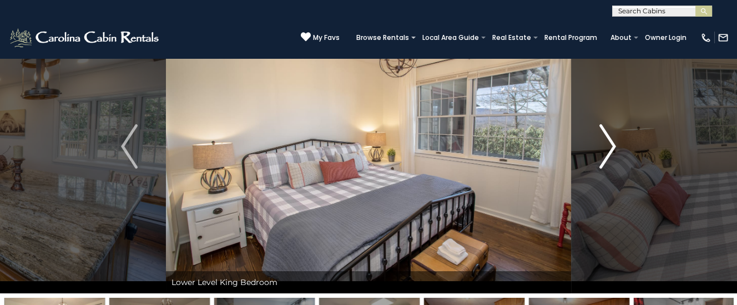
click at [608, 149] on img "Next" at bounding box center [607, 146] width 17 height 44
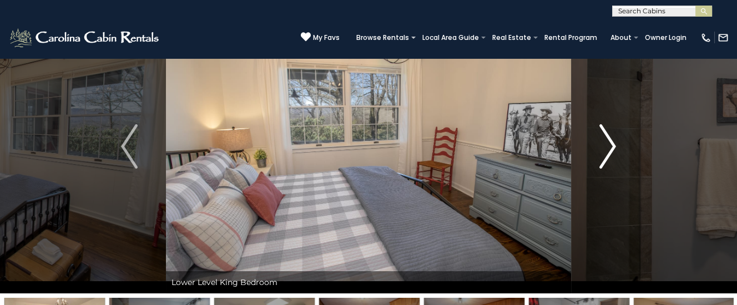
click at [608, 149] on img "Next" at bounding box center [607, 146] width 17 height 44
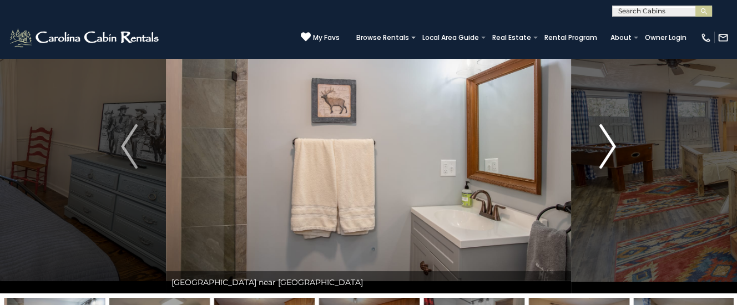
click at [608, 149] on img "Next" at bounding box center [607, 146] width 17 height 44
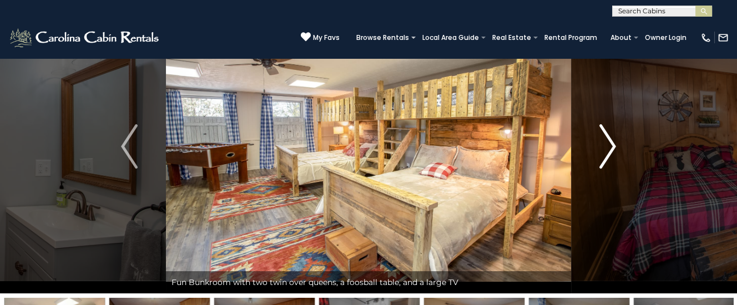
click at [608, 149] on img "Next" at bounding box center [607, 146] width 17 height 44
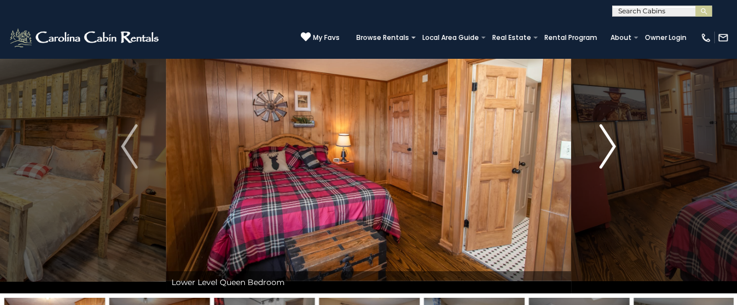
click at [608, 149] on img "Next" at bounding box center [607, 146] width 17 height 44
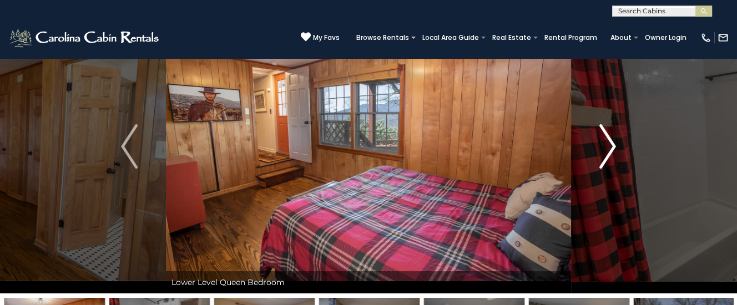
click at [608, 149] on img "Next" at bounding box center [607, 146] width 17 height 44
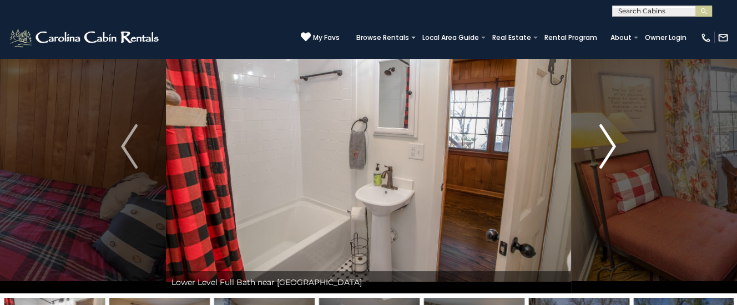
click at [608, 149] on img "Next" at bounding box center [607, 146] width 17 height 44
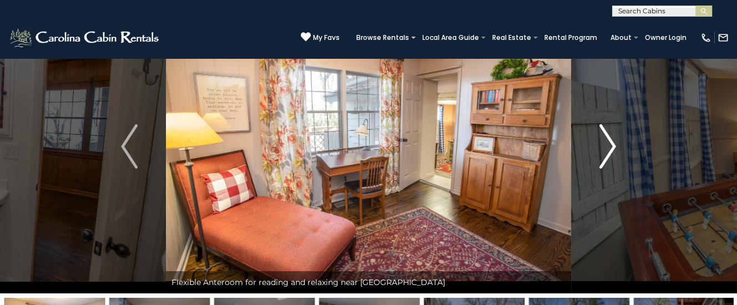
click at [608, 149] on img "Next" at bounding box center [607, 146] width 17 height 44
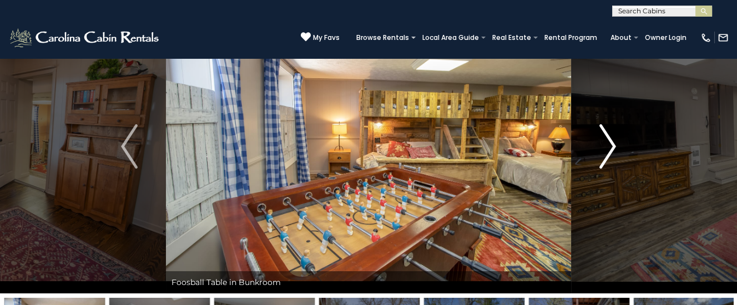
click at [608, 149] on img "Next" at bounding box center [607, 146] width 17 height 44
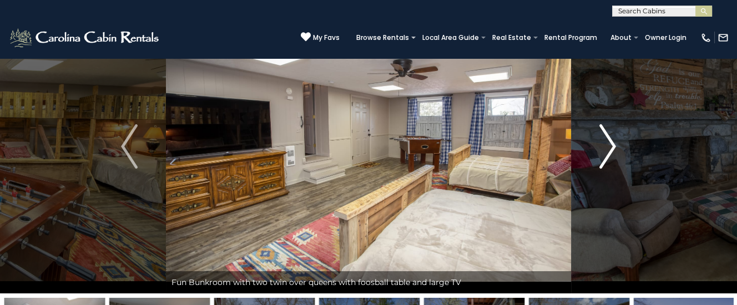
click at [608, 149] on img "Next" at bounding box center [607, 146] width 17 height 44
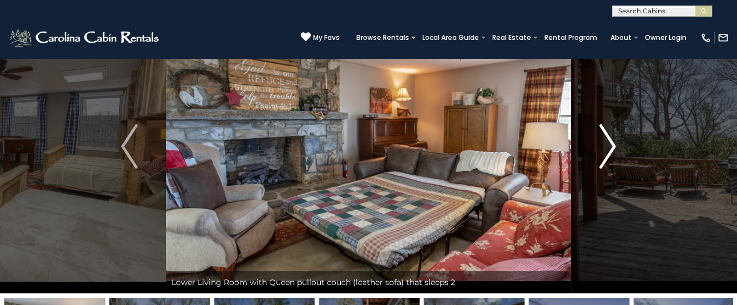
click at [608, 149] on img "Next" at bounding box center [607, 146] width 17 height 44
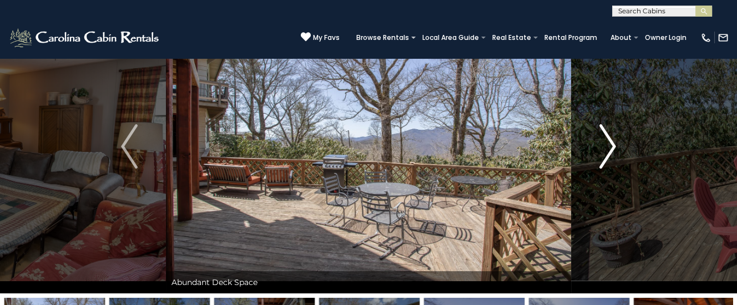
click at [608, 149] on img "Next" at bounding box center [607, 146] width 17 height 44
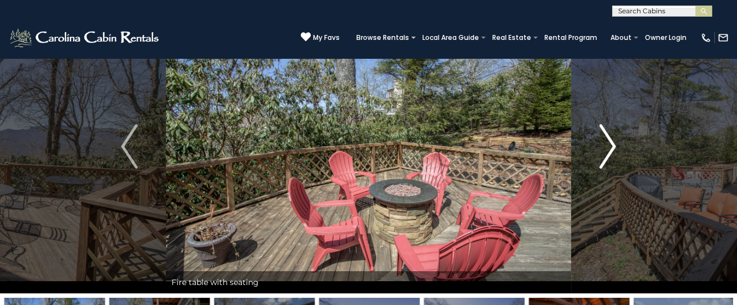
click at [608, 149] on img "Next" at bounding box center [607, 146] width 17 height 44
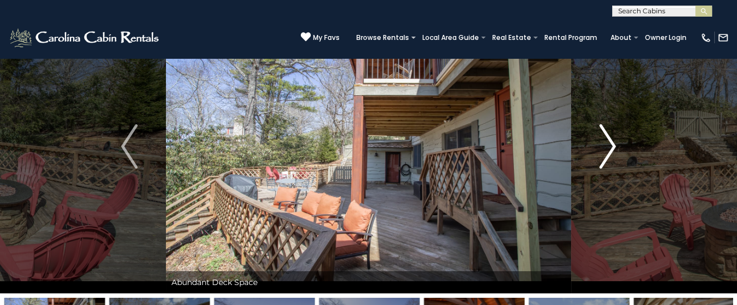
click at [608, 149] on img "Next" at bounding box center [607, 146] width 17 height 44
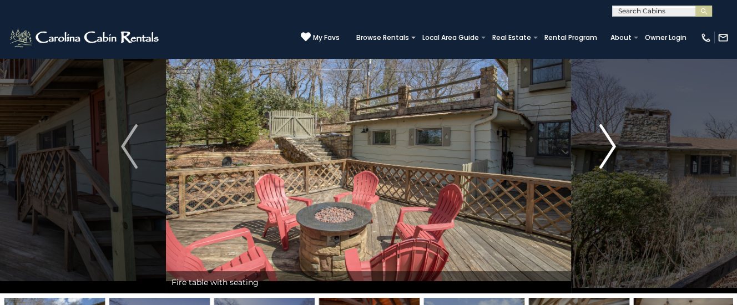
click at [608, 149] on img "Next" at bounding box center [607, 146] width 17 height 44
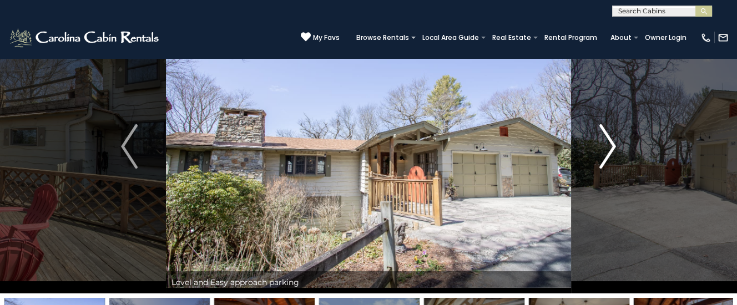
click at [608, 149] on img "Next" at bounding box center [607, 146] width 17 height 44
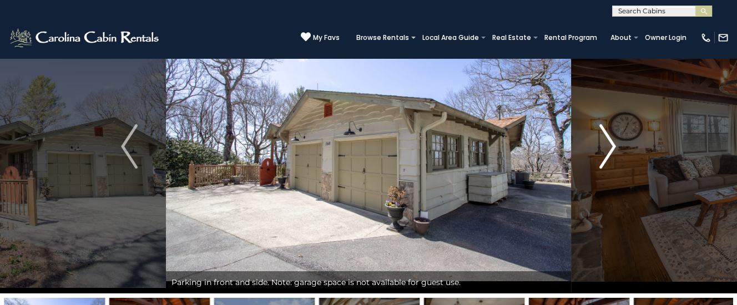
click at [608, 149] on img "Next" at bounding box center [607, 146] width 17 height 44
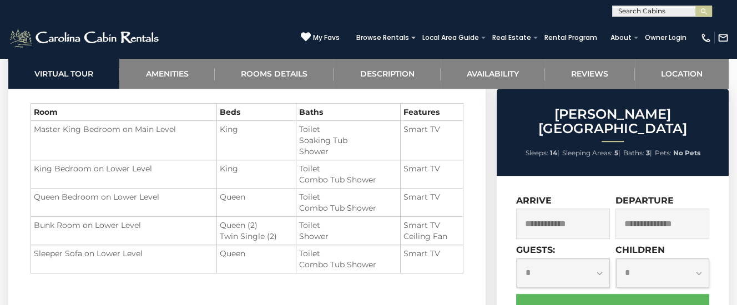
scroll to position [1281, 0]
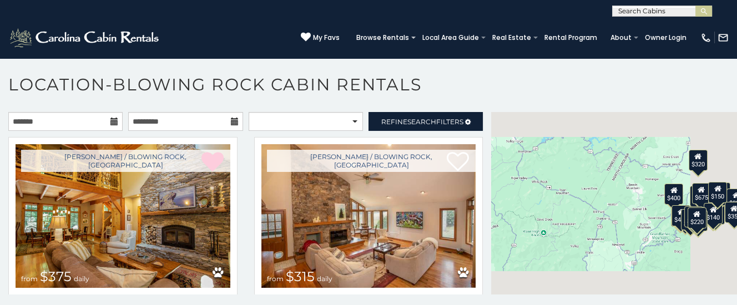
scroll to position [2516, 0]
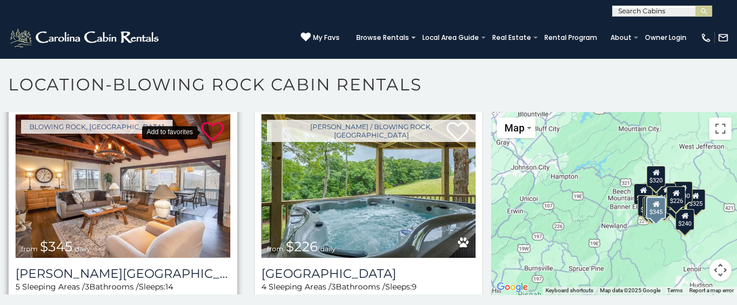
click at [212, 130] on icon at bounding box center [212, 132] width 22 height 22
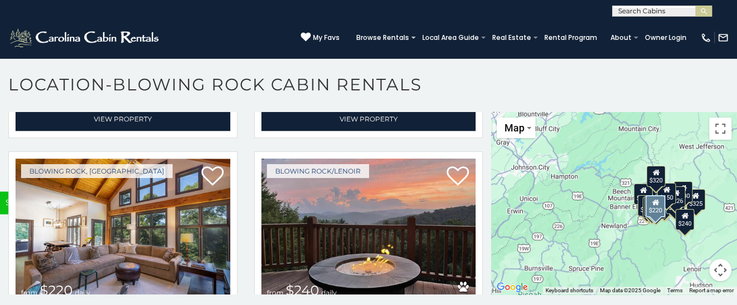
scroll to position [3522, 0]
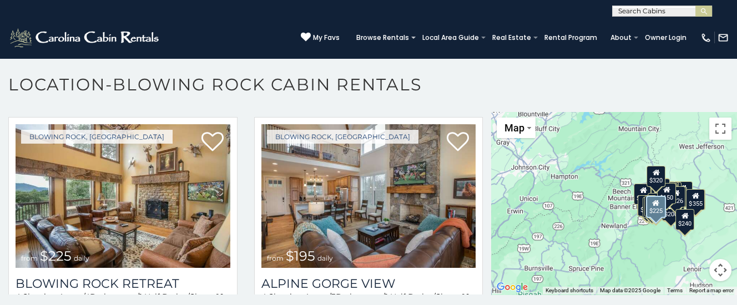
scroll to position [3746, 0]
